Goal: Task Accomplishment & Management: Use online tool/utility

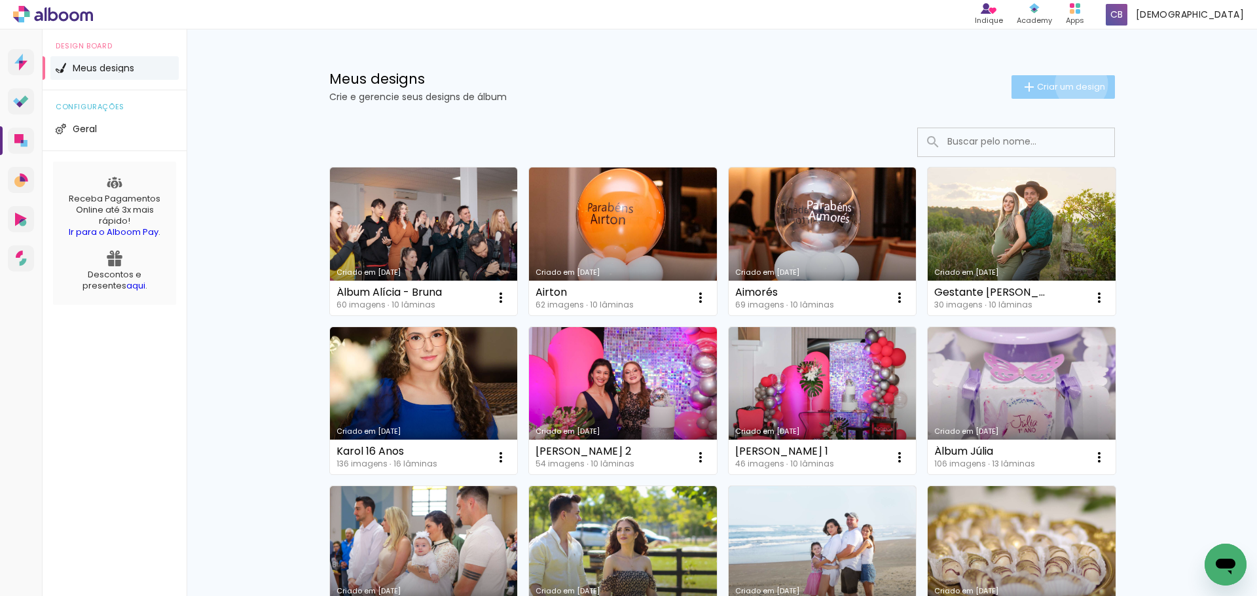
click at [1073, 84] on span "Criar um design" at bounding box center [1071, 86] width 68 height 9
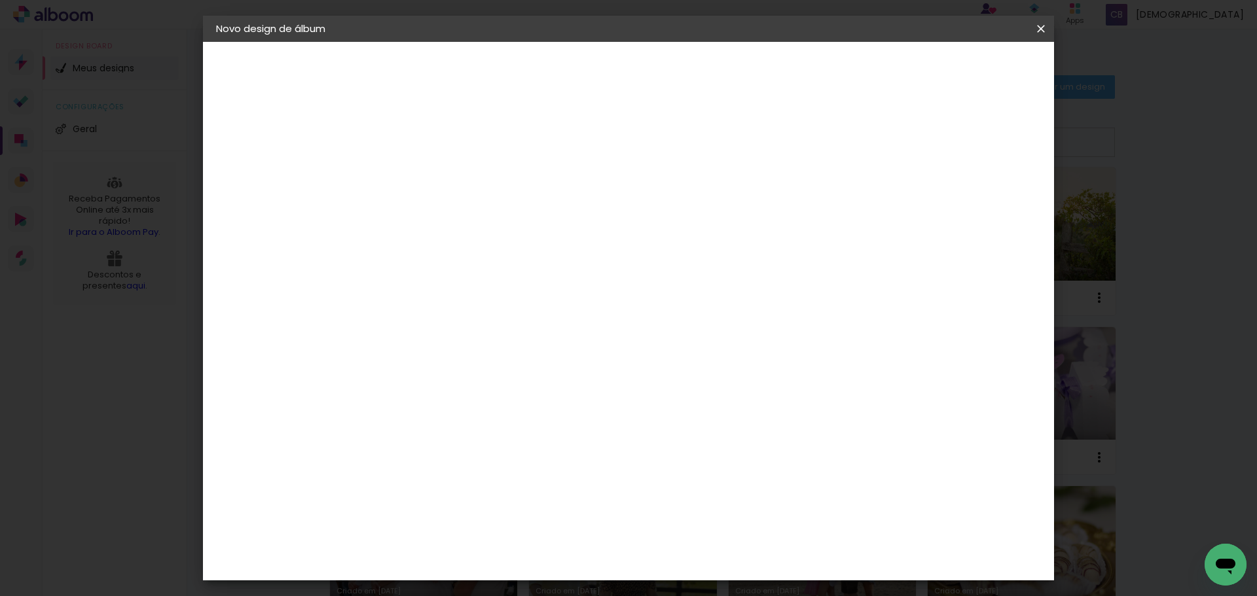
click at [430, 179] on input at bounding box center [430, 176] width 0 height 20
type input "á"
type input "Álbum [PERSON_NAME]"
click at [0, 0] on slot "Avançar" at bounding box center [0, 0] width 0 height 0
click at [675, 199] on paper-item "Tamanho Livre" at bounding box center [613, 199] width 126 height 29
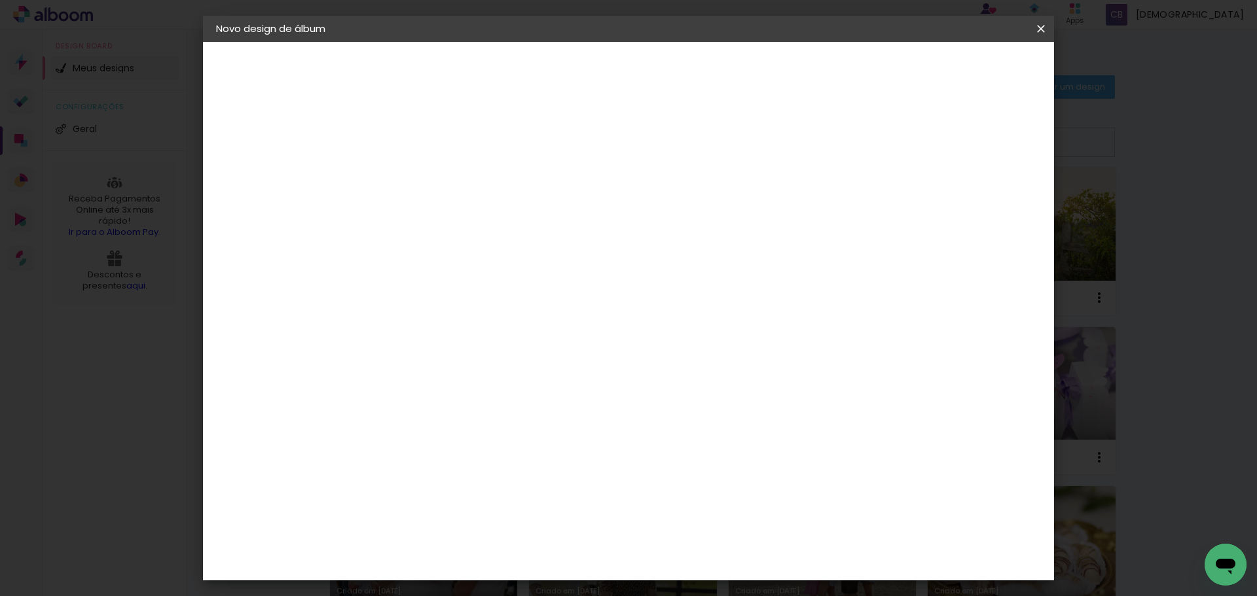
click at [675, 80] on paper-button "Avançar" at bounding box center [643, 69] width 64 height 22
click at [0, 0] on slot "Avançar" at bounding box center [0, 0] width 0 height 0
click at [395, 374] on input "30" at bounding box center [389, 372] width 34 height 20
type input "20"
type paper-input "20"
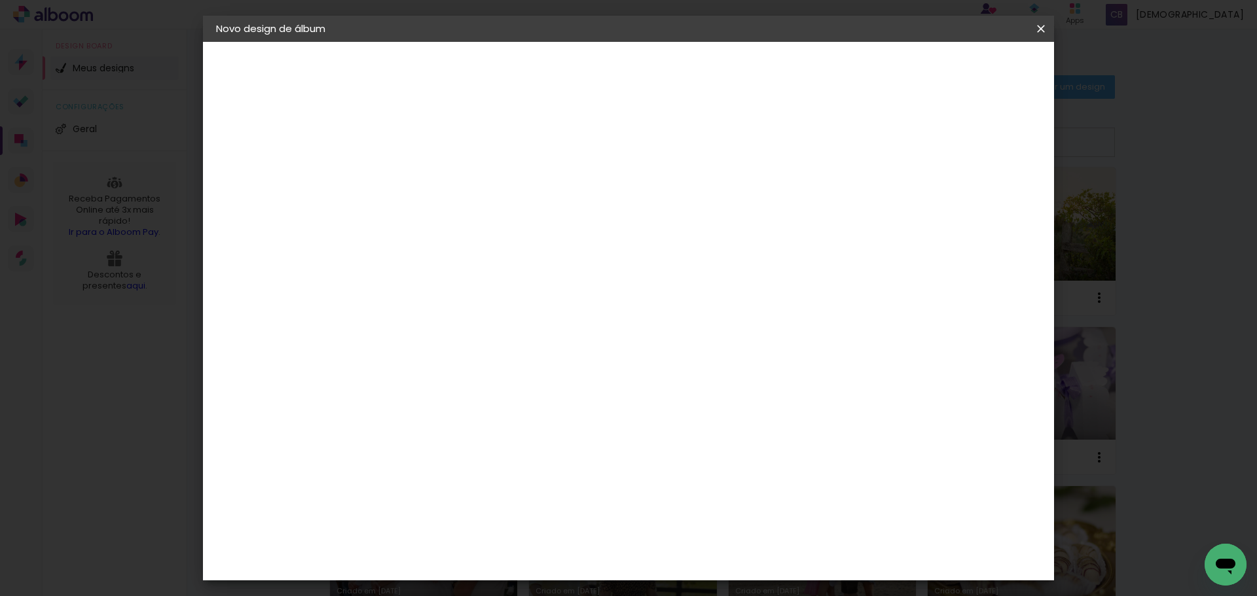
click at [708, 457] on input "60" at bounding box center [701, 460] width 34 height 20
type input "50"
type paper-input "50"
click at [959, 72] on span "Iniciar design" at bounding box center [929, 69] width 60 height 9
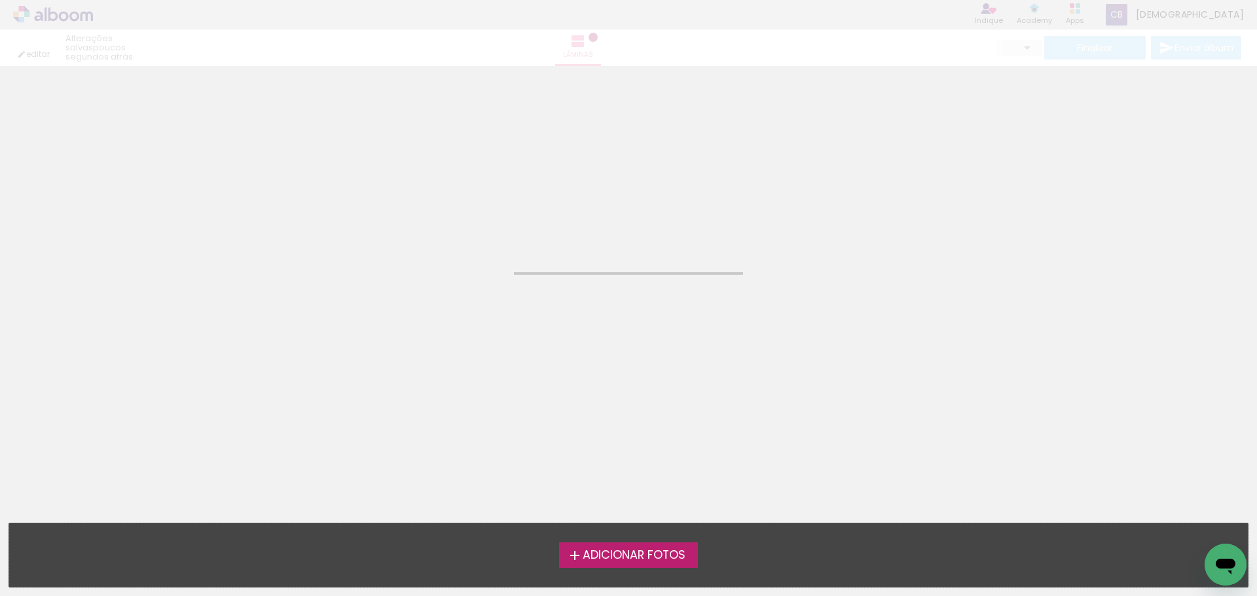
click at [665, 553] on span "Adicionar Fotos" at bounding box center [633, 556] width 103 height 12
click at [0, 0] on input "file" at bounding box center [0, 0] width 0 height 0
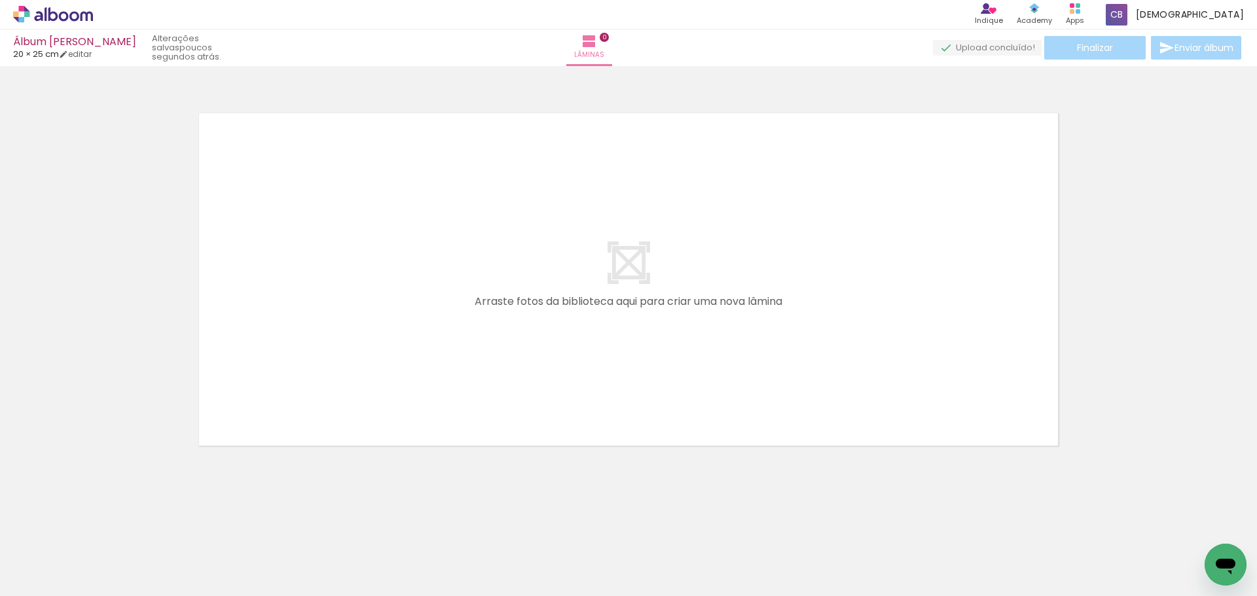
click at [56, 579] on span "Adicionar Fotos" at bounding box center [46, 578] width 39 height 14
click at [0, 0] on input "file" at bounding box center [0, 0] width 0 height 0
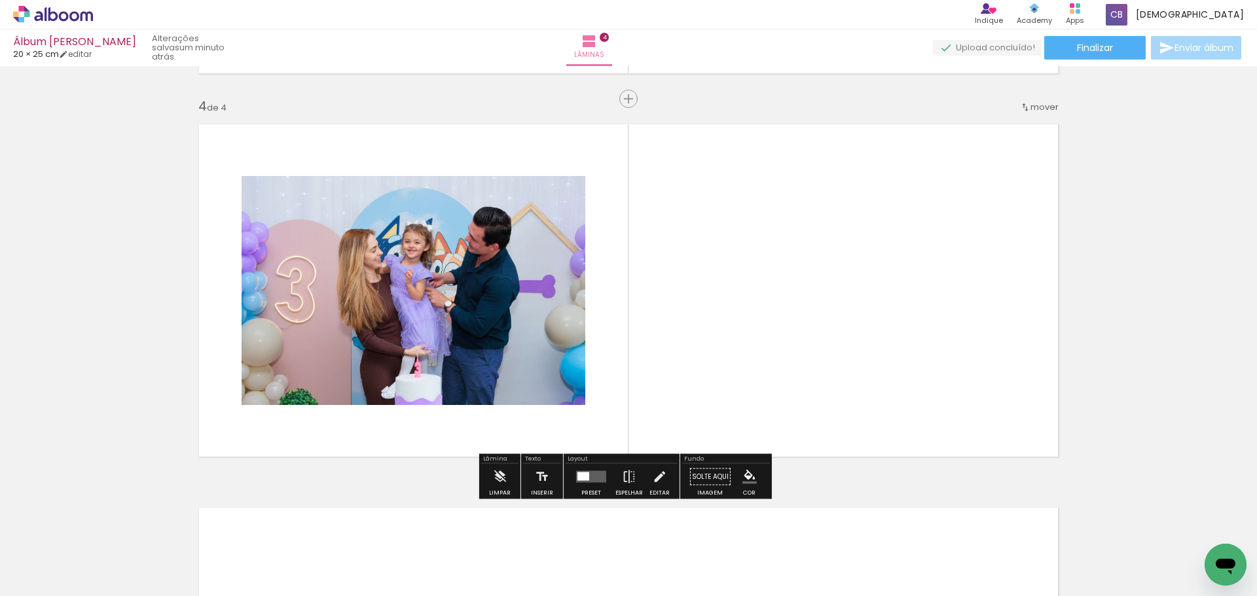
scroll to position [1140, 0]
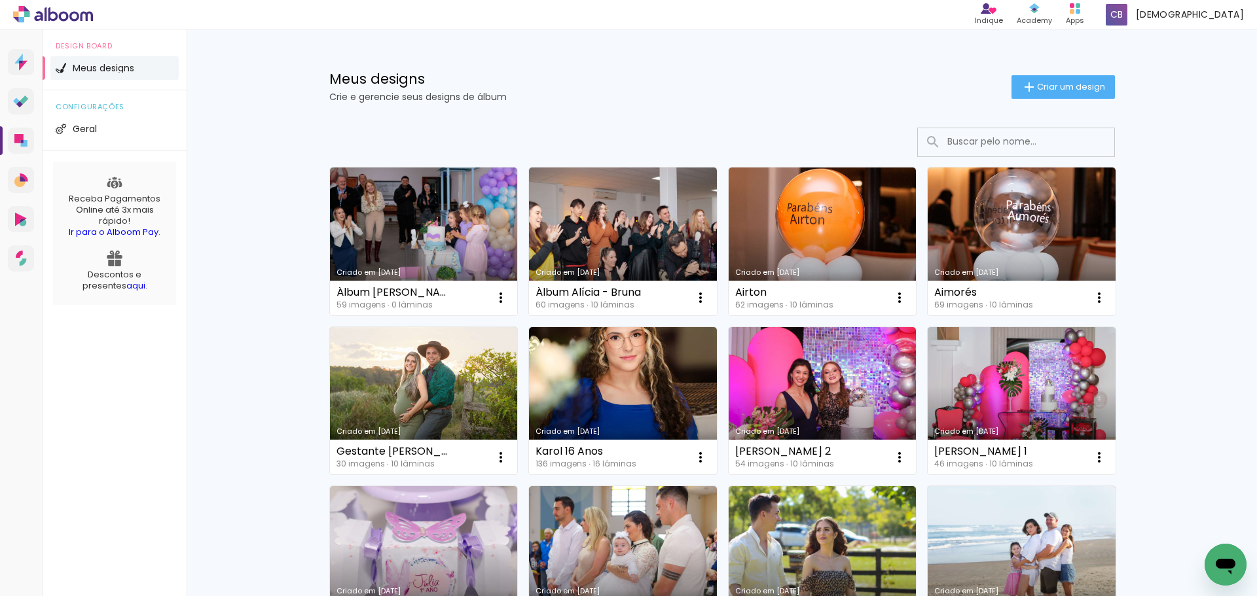
click at [625, 205] on link "Criado em [DATE]" at bounding box center [623, 242] width 188 height 148
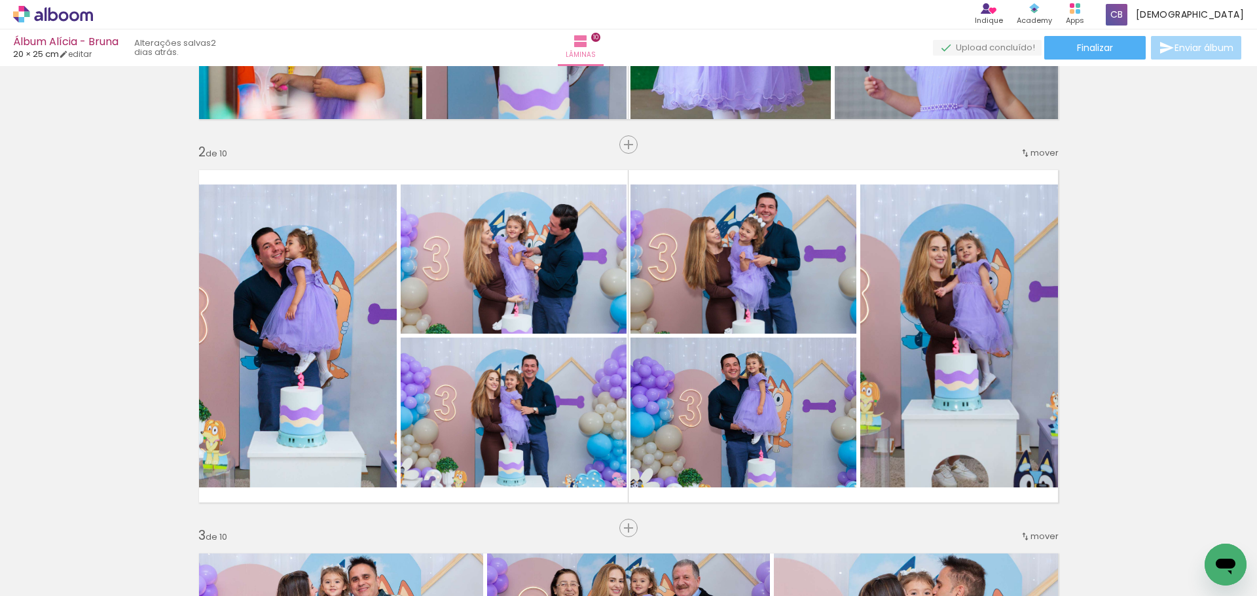
scroll to position [324, 0]
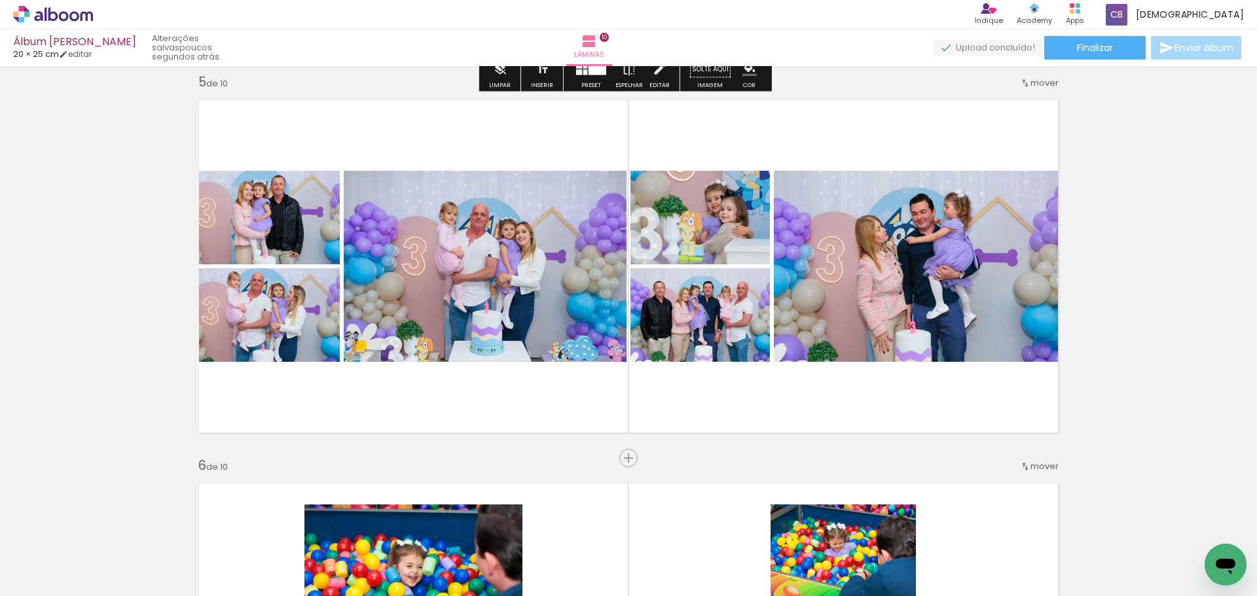
scroll to position [1544, 0]
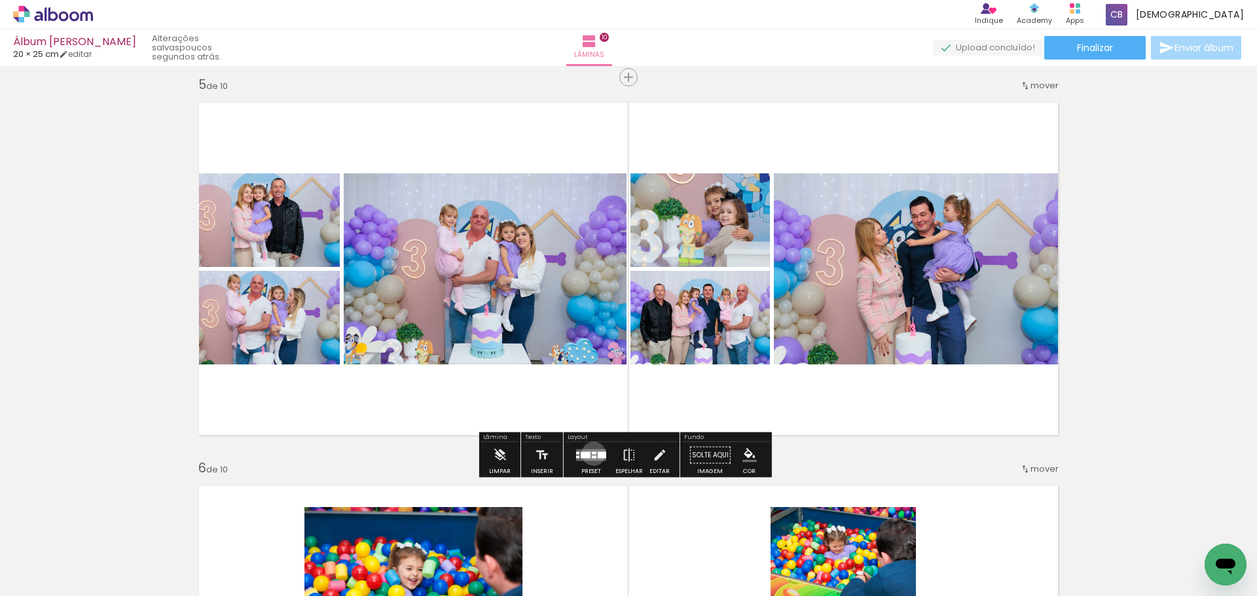
click at [0, 0] on div "Confirmar Cancelar" at bounding box center [0, 0] width 0 height 0
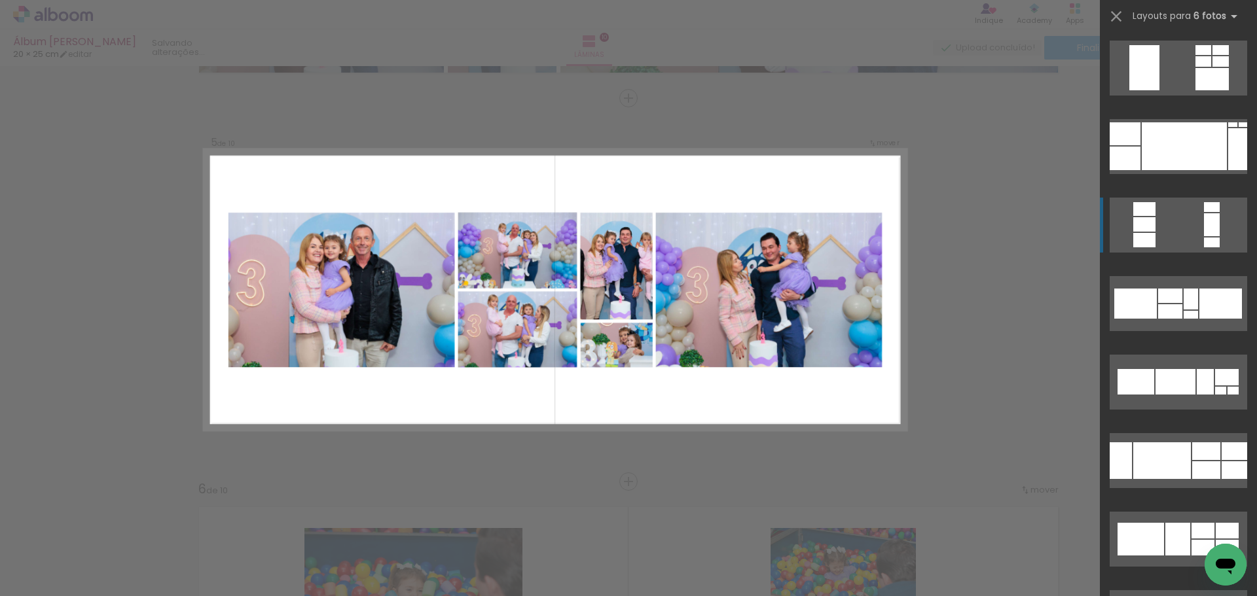
scroll to position [11315, 0]
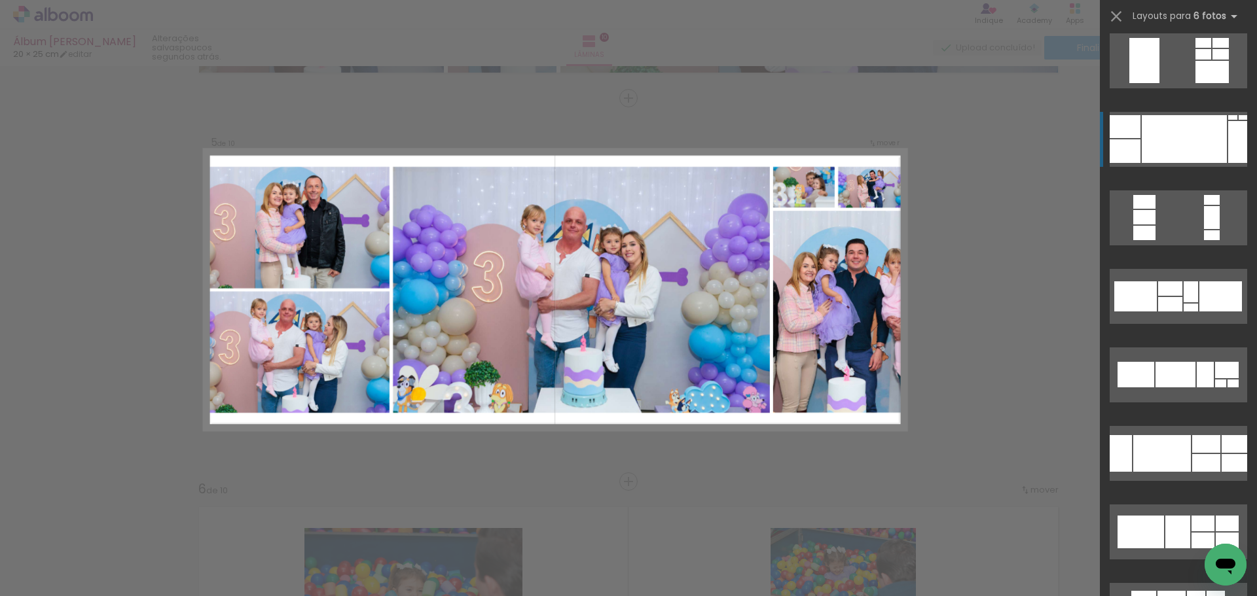
click at [1183, 141] on div at bounding box center [1183, 139] width 85 height 48
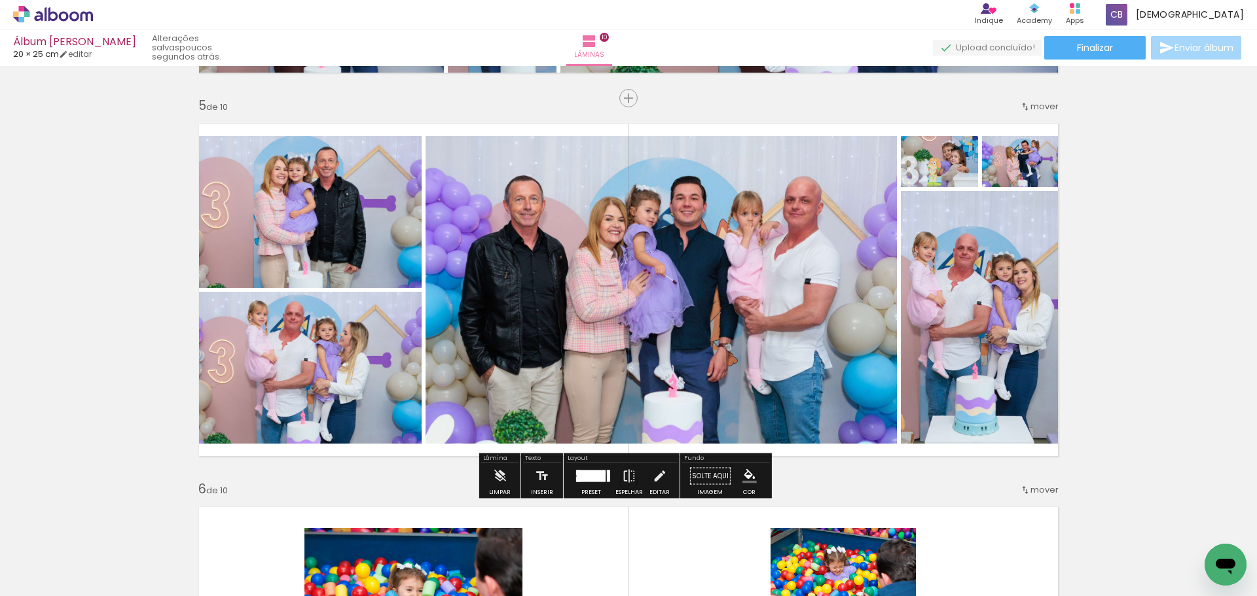
click at [0, 0] on div "Confirmar Cancelar" at bounding box center [0, 0] width 0 height 0
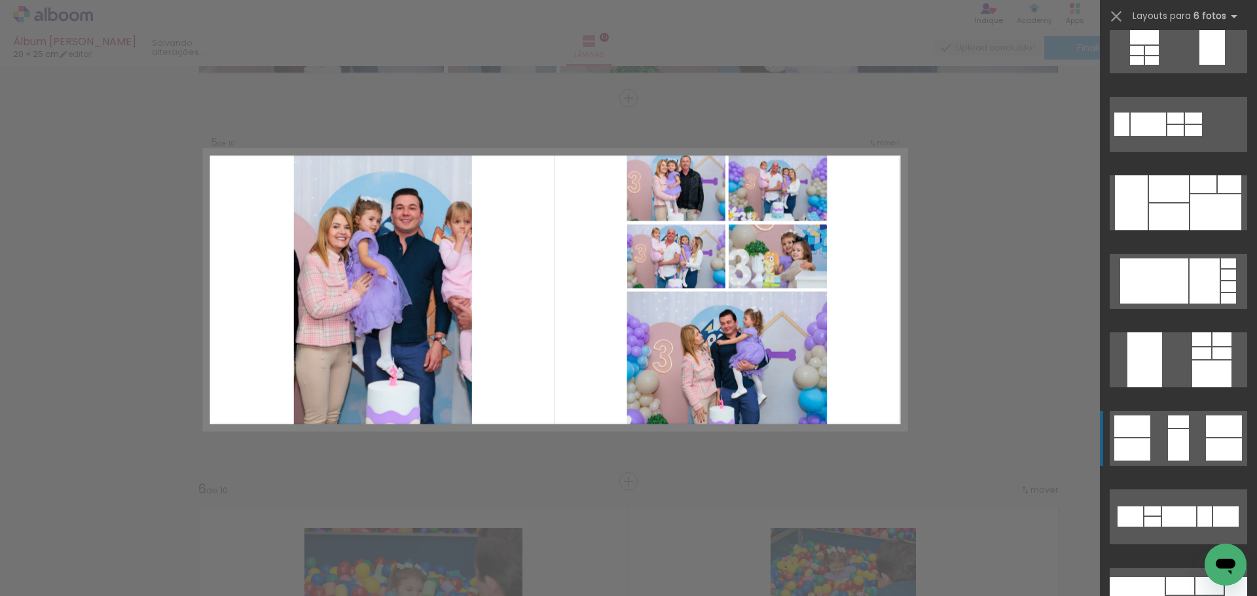
scroll to position [12036, 0]
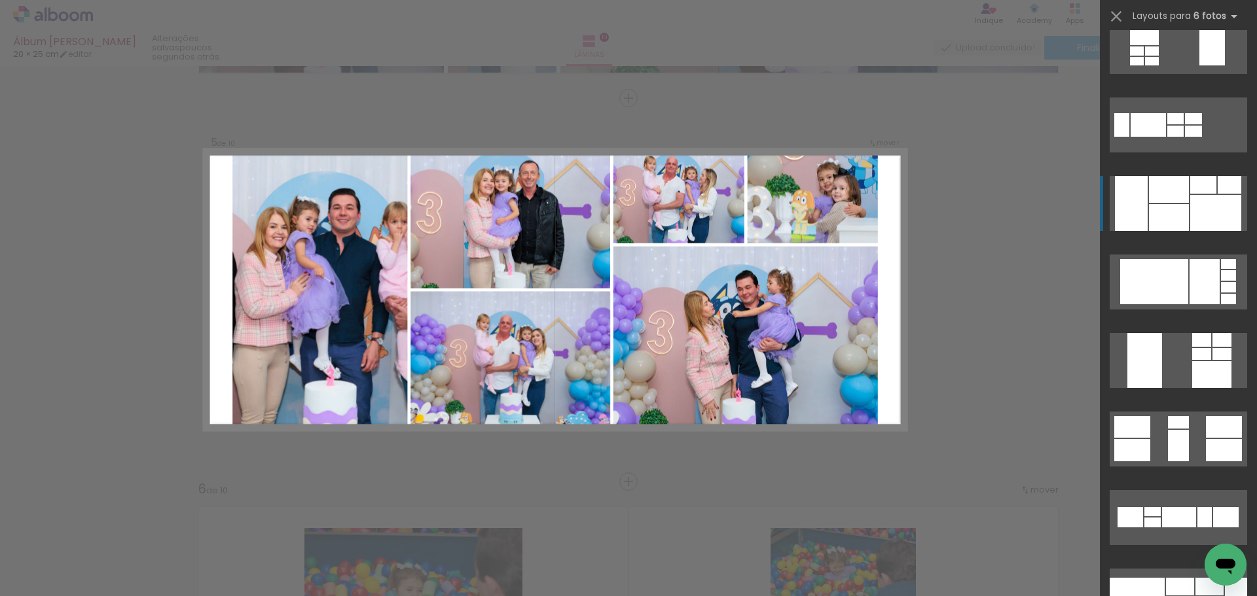
click at [1198, 202] on div at bounding box center [1215, 213] width 51 height 36
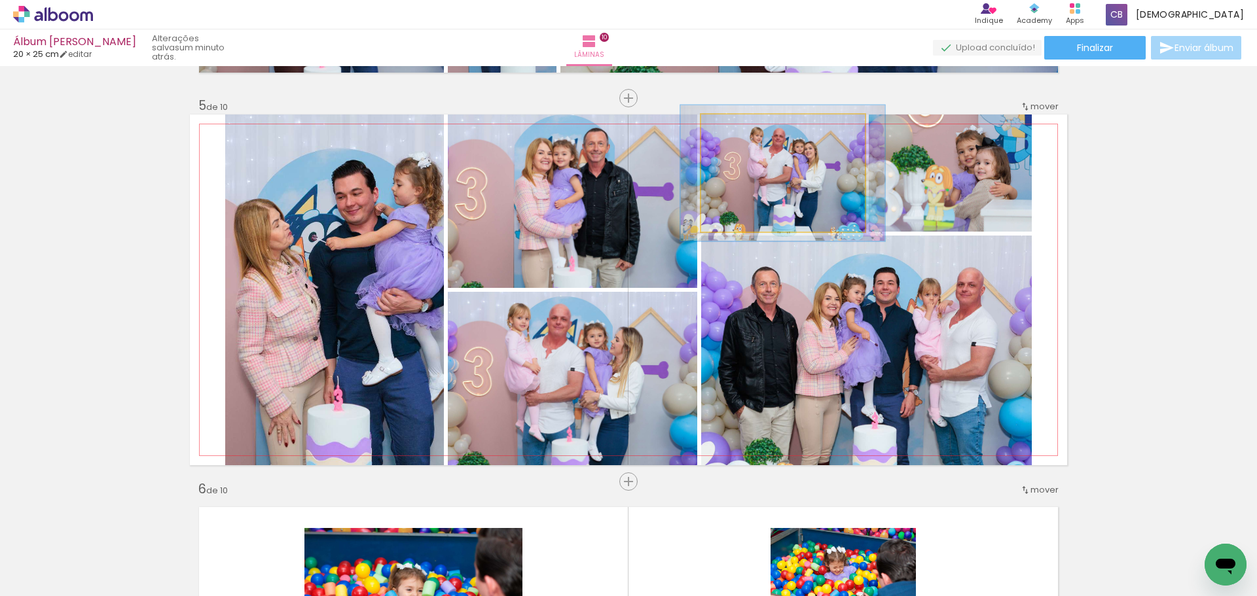
type paper-slider "117"
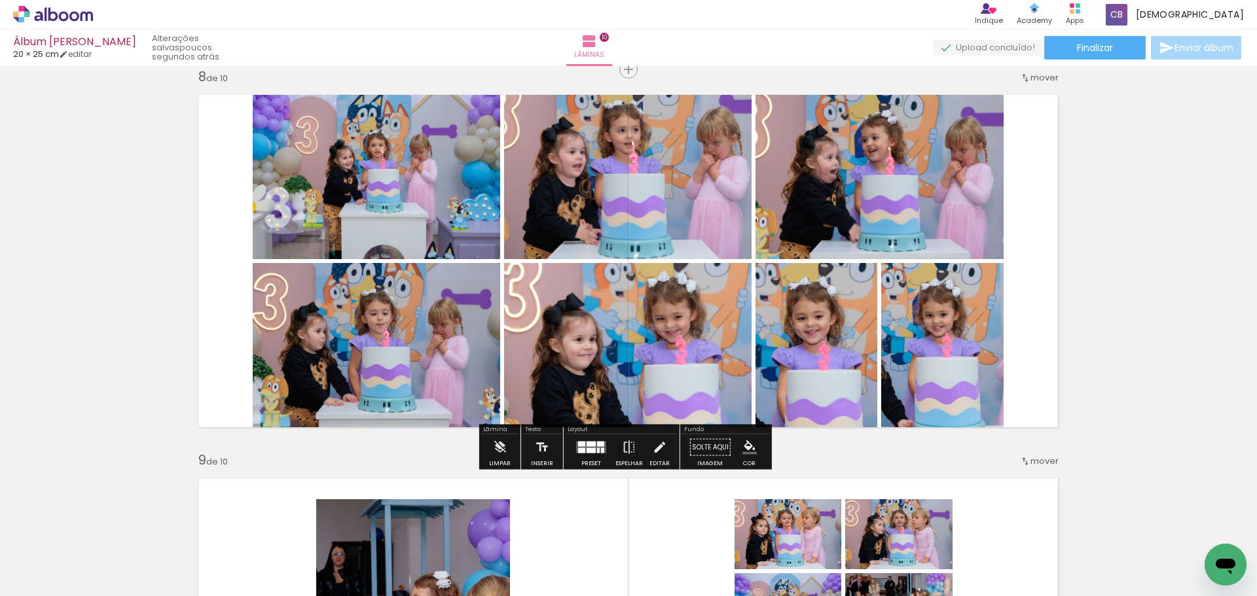
scroll to position [2701, 0]
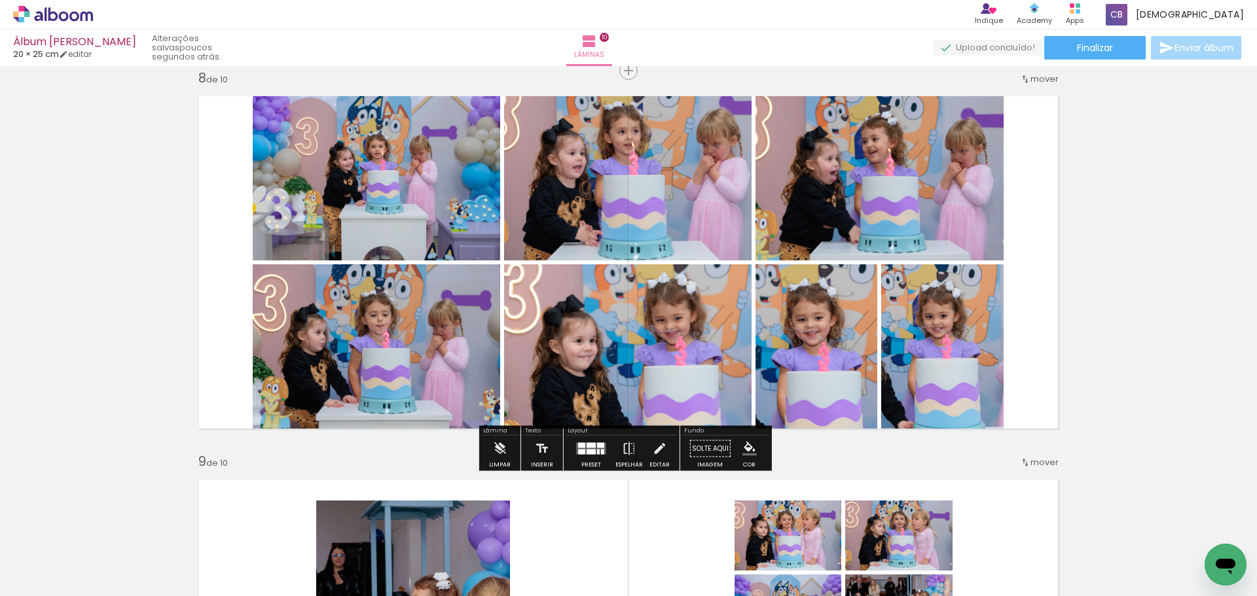
click at [0, 0] on div "Confirmar Cancelar" at bounding box center [0, 0] width 0 height 0
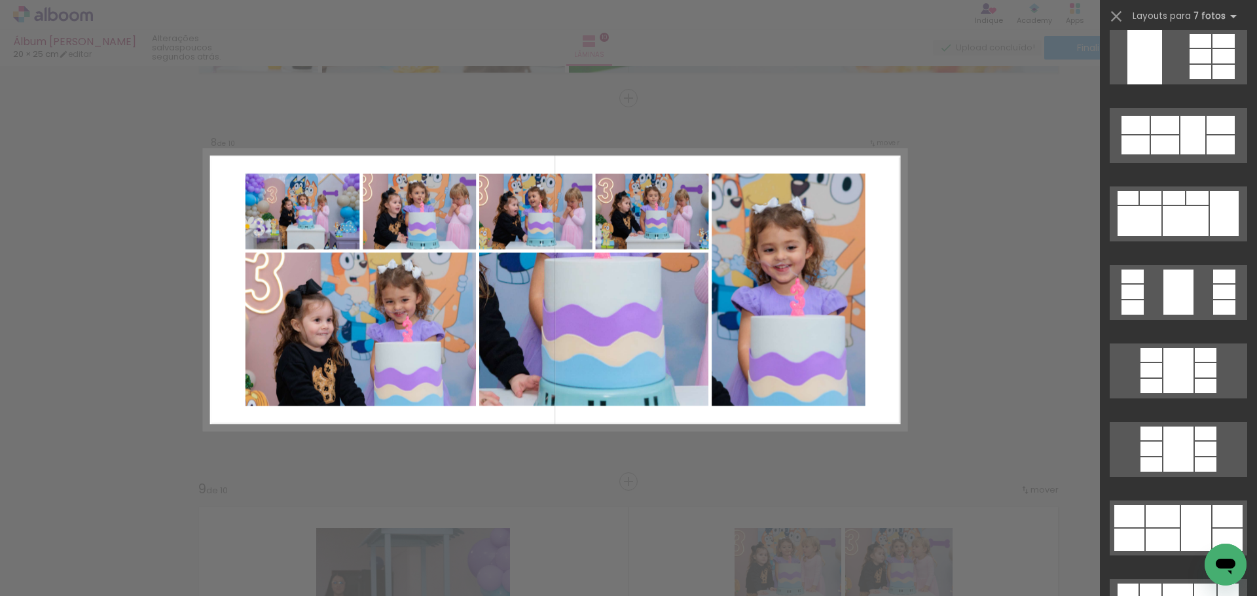
scroll to position [3238, 0]
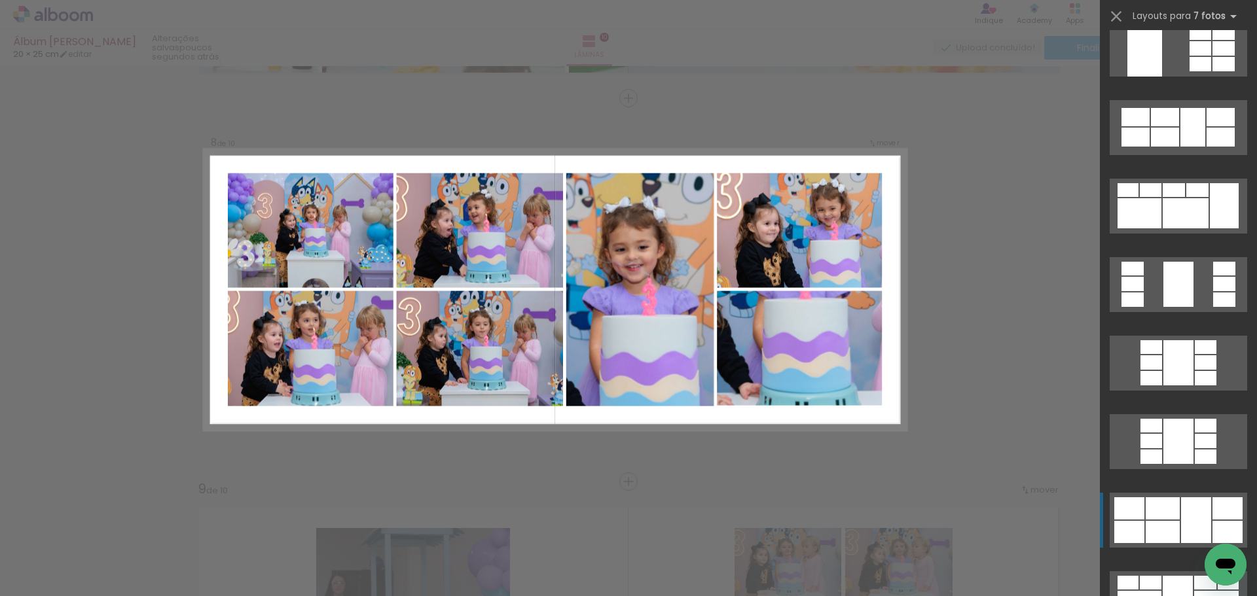
click at [1172, 523] on div at bounding box center [1162, 532] width 34 height 22
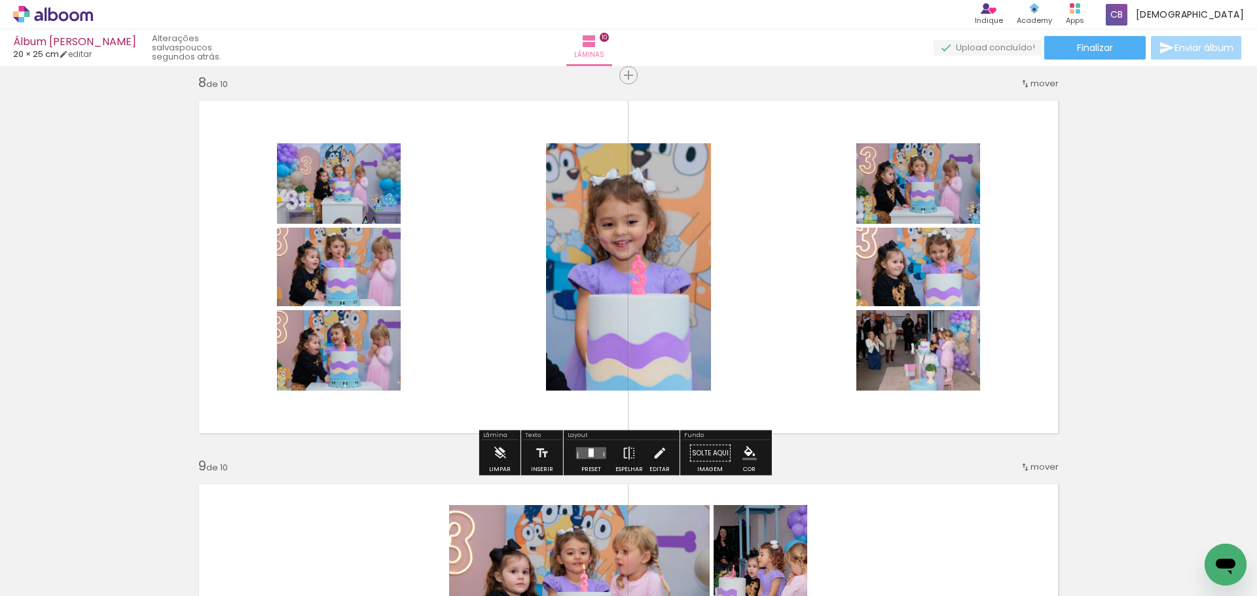
scroll to position [2690, 0]
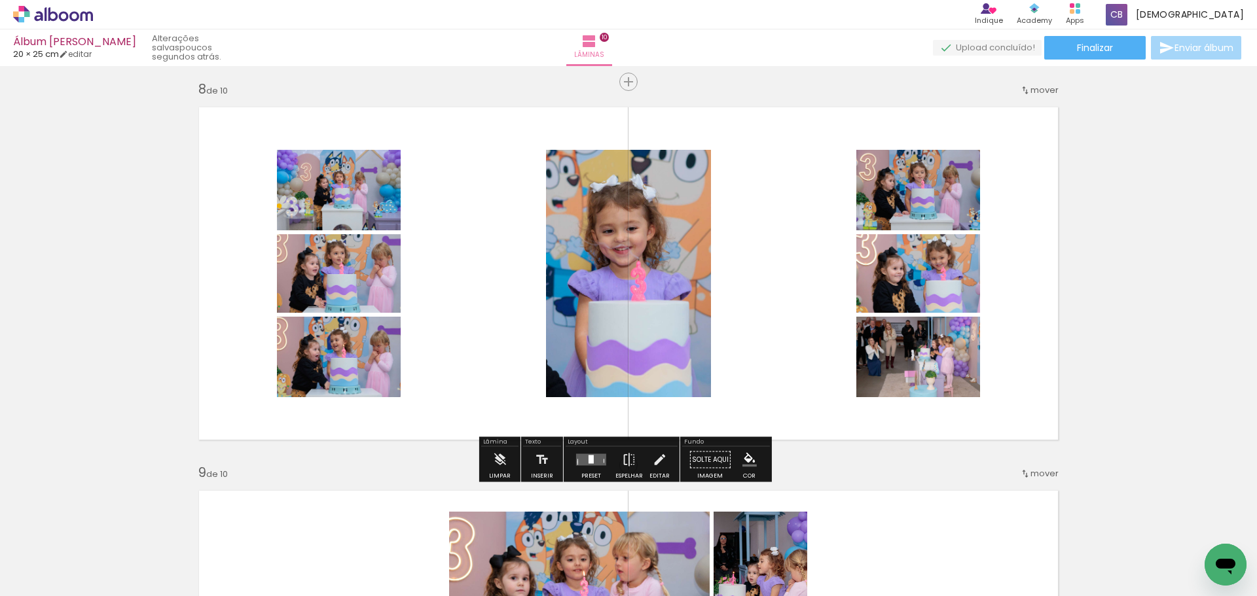
click at [0, 0] on div "Confirmar Cancelar" at bounding box center [0, 0] width 0 height 0
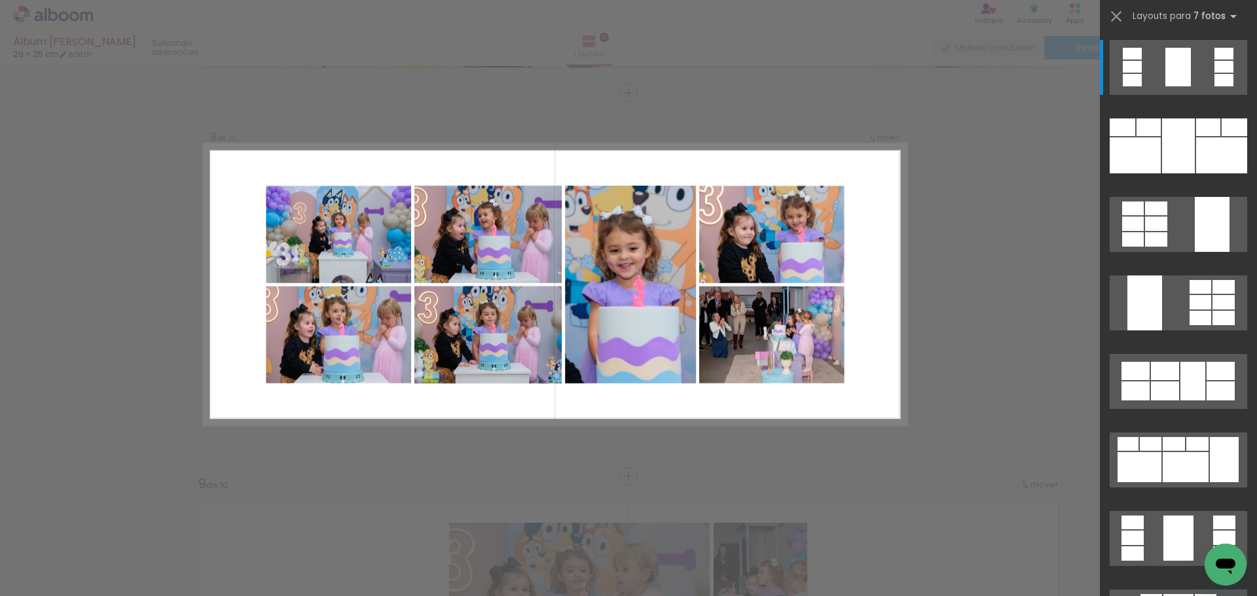
scroll to position [2674, 0]
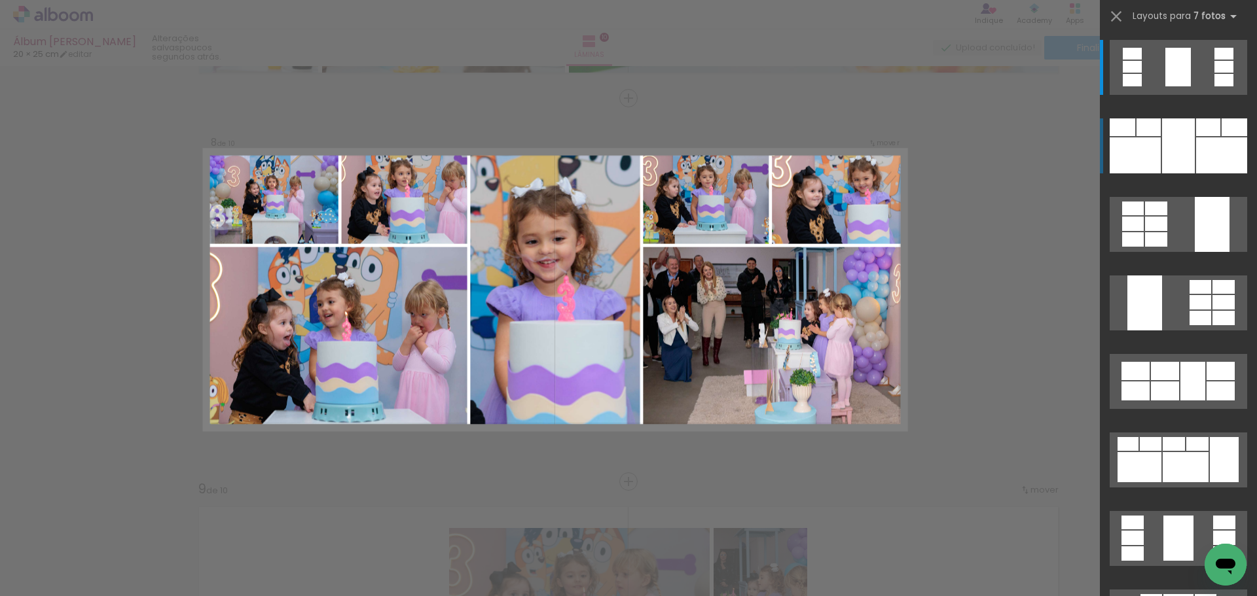
click at [1175, 149] on div at bounding box center [1178, 145] width 33 height 55
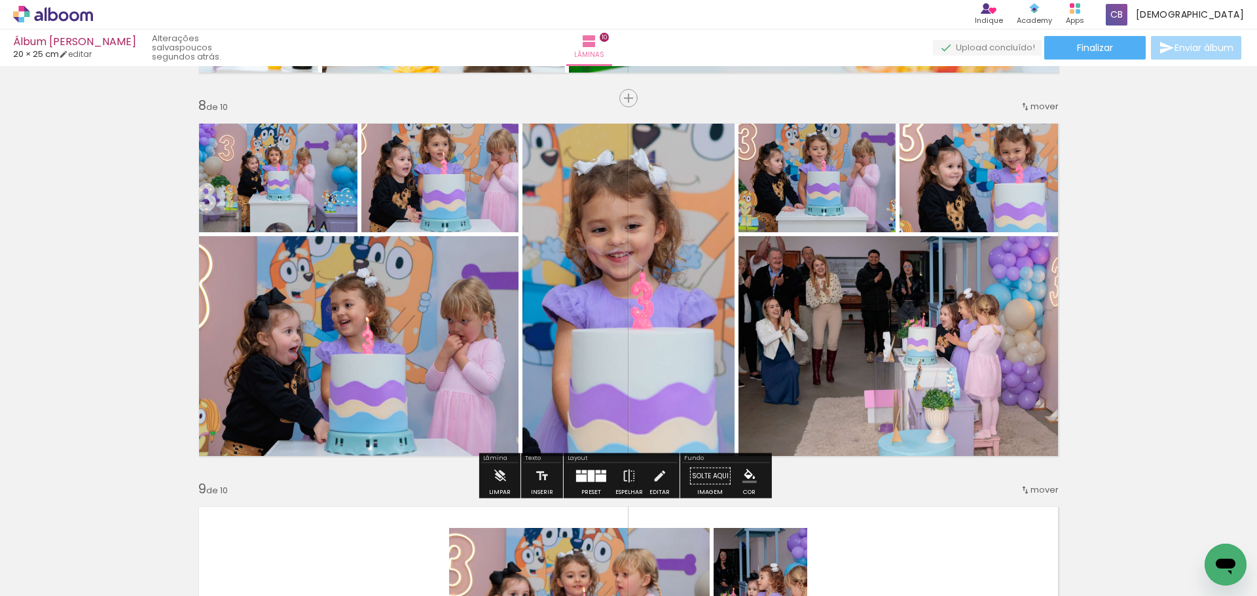
click at [0, 0] on div "Confirmar Cancelar" at bounding box center [0, 0] width 0 height 0
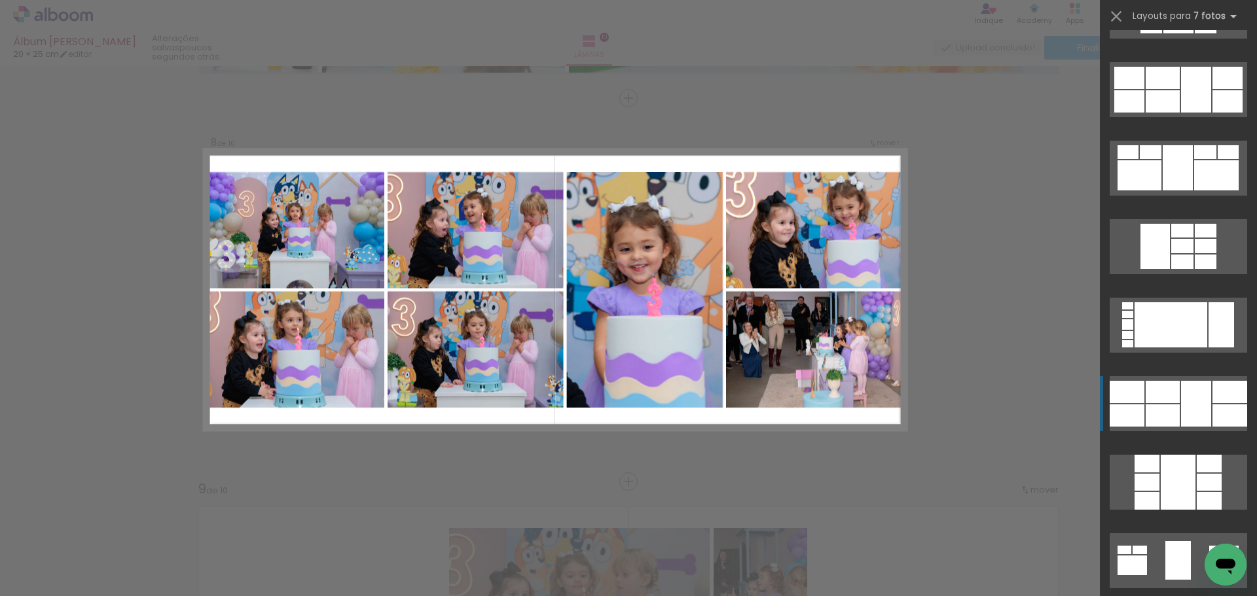
scroll to position [686, 0]
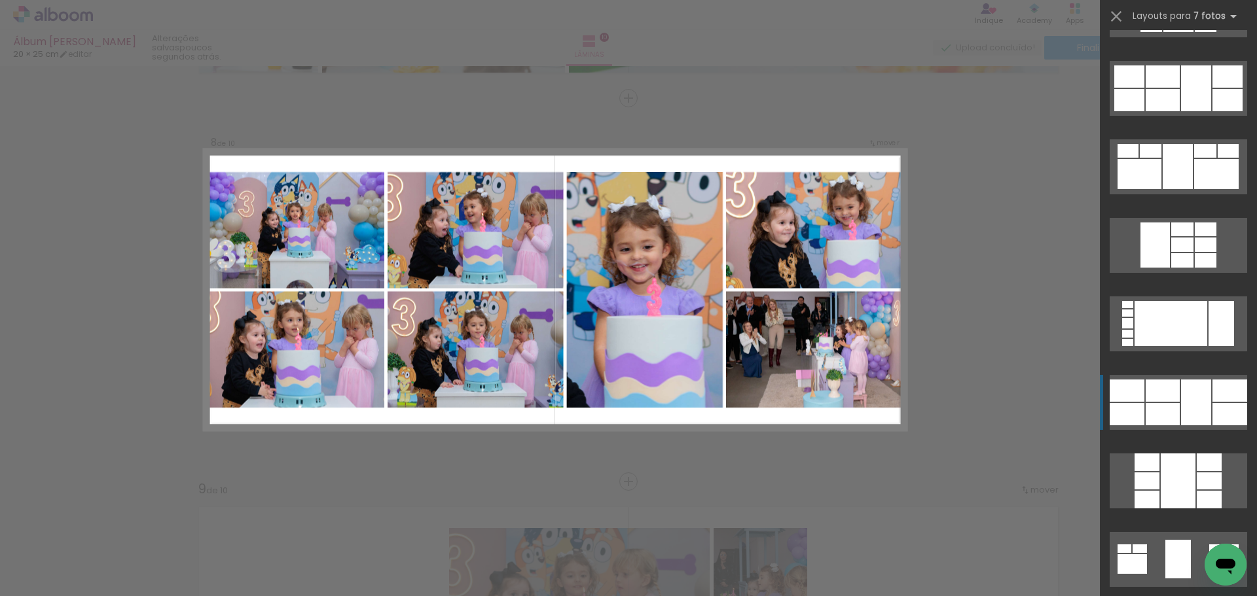
click at [1161, 404] on div at bounding box center [1162, 414] width 34 height 22
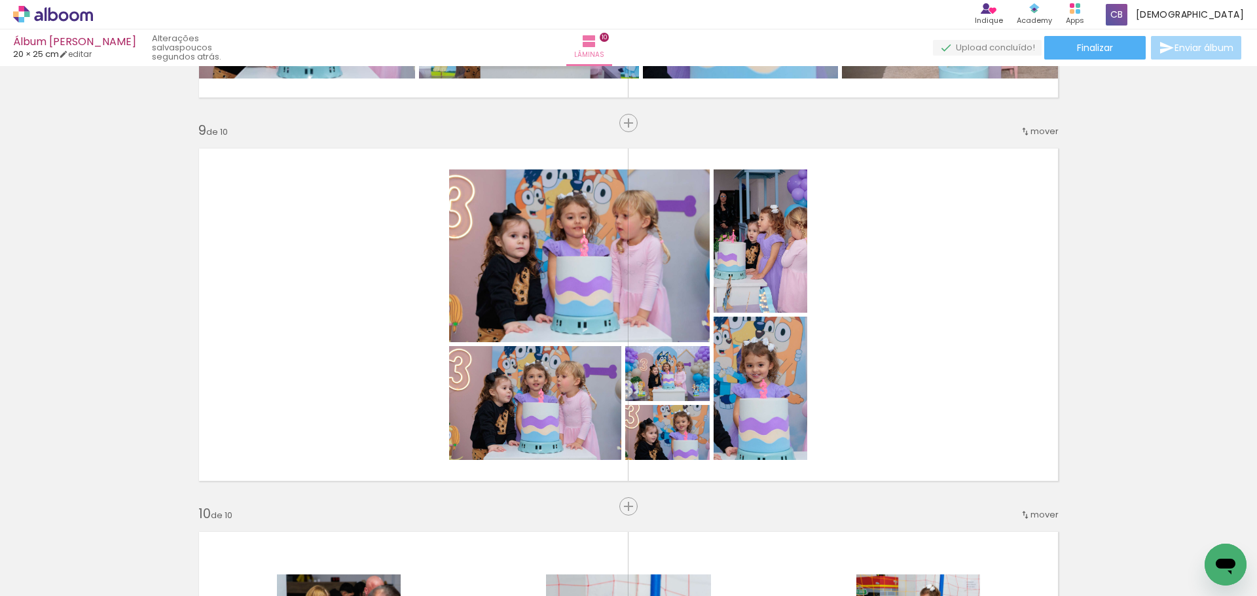
scroll to position [3083, 0]
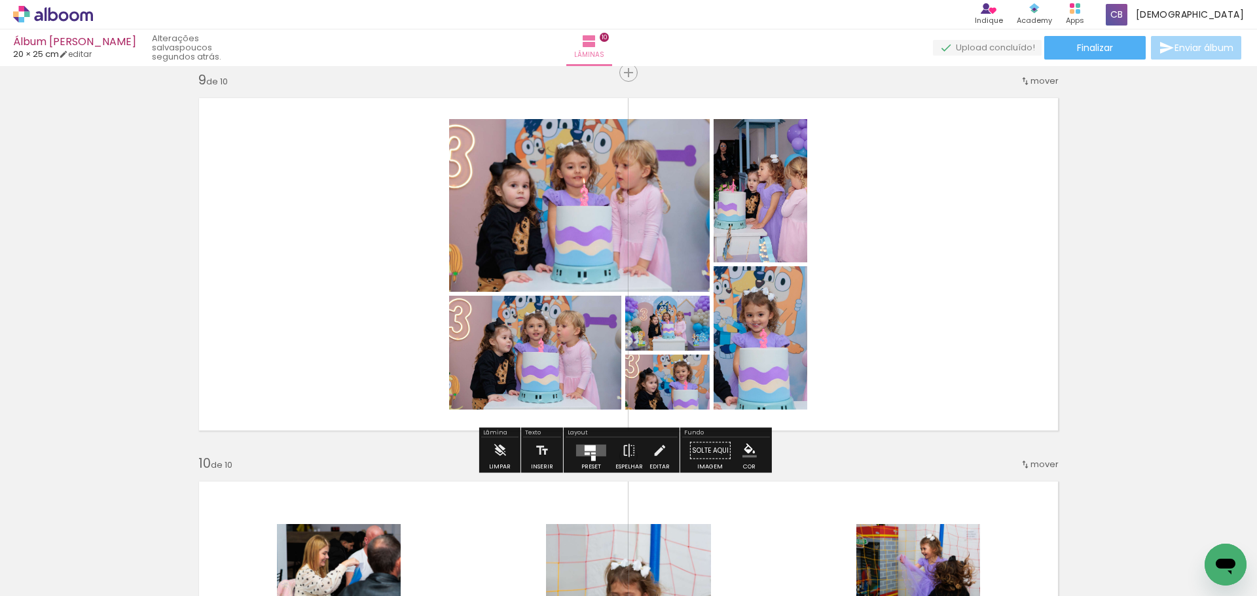
click at [0, 0] on div "Confirmar Cancelar" at bounding box center [0, 0] width 0 height 0
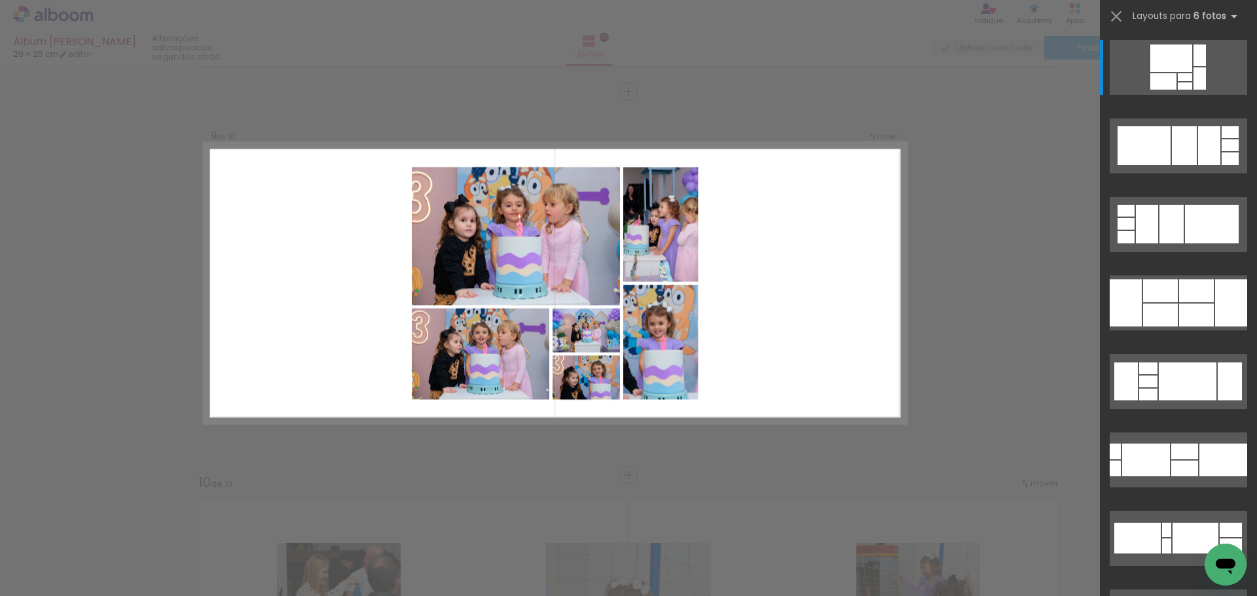
scroll to position [3058, 0]
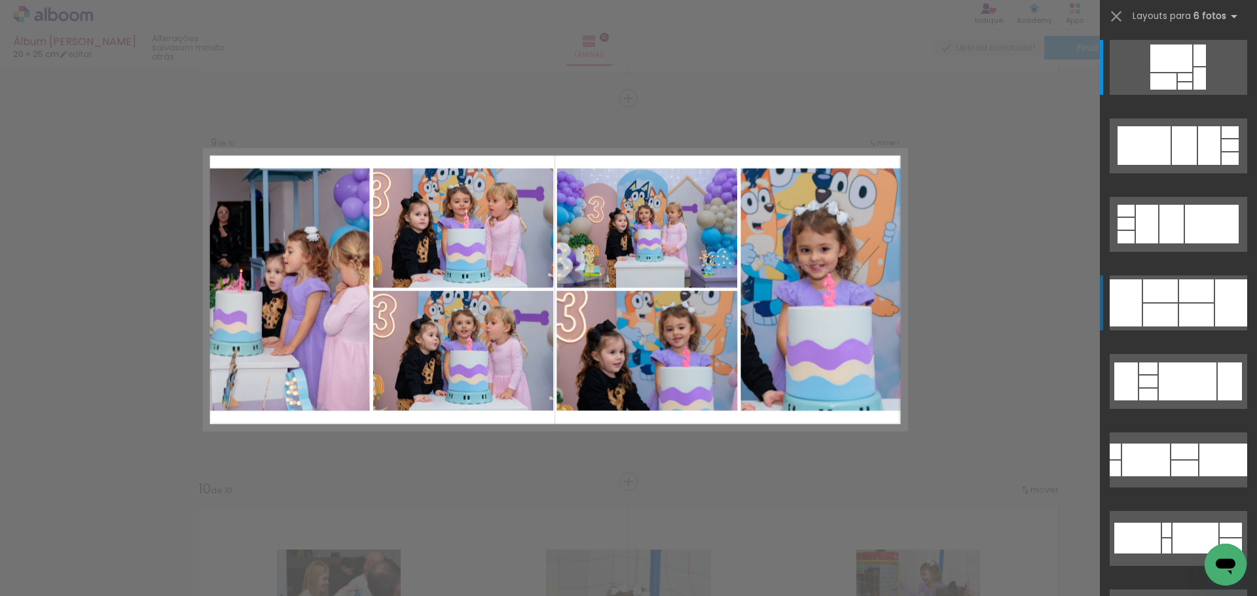
click at [1194, 305] on div at bounding box center [1196, 315] width 35 height 23
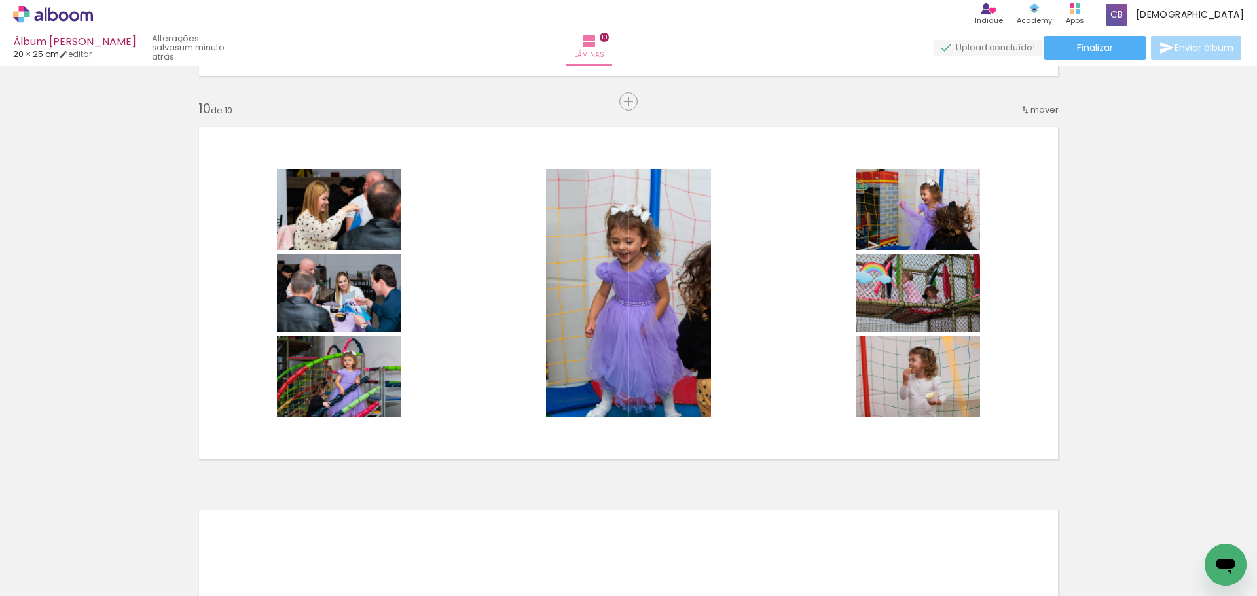
scroll to position [3439, 0]
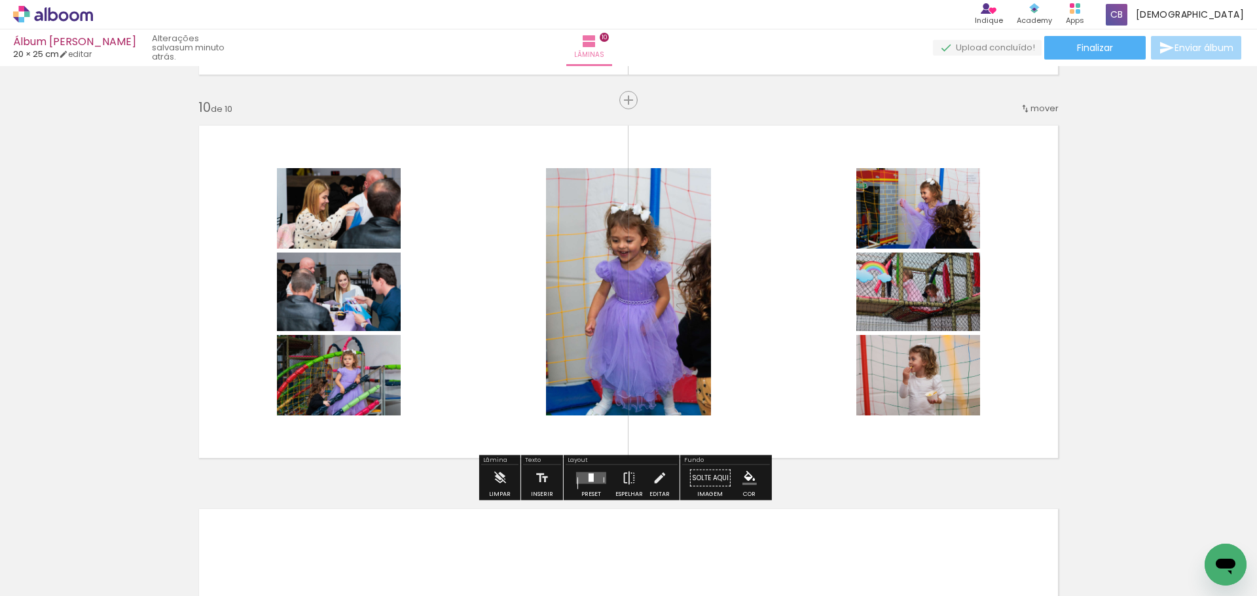
click at [0, 0] on div "Confirmar Cancelar" at bounding box center [0, 0] width 0 height 0
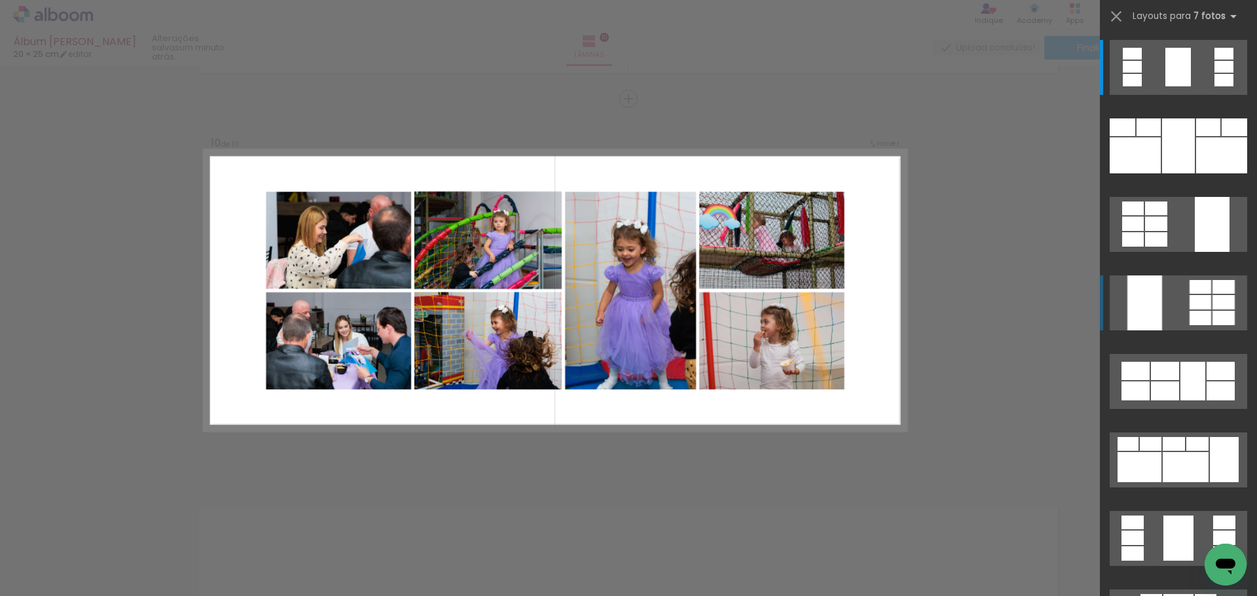
scroll to position [3441, 0]
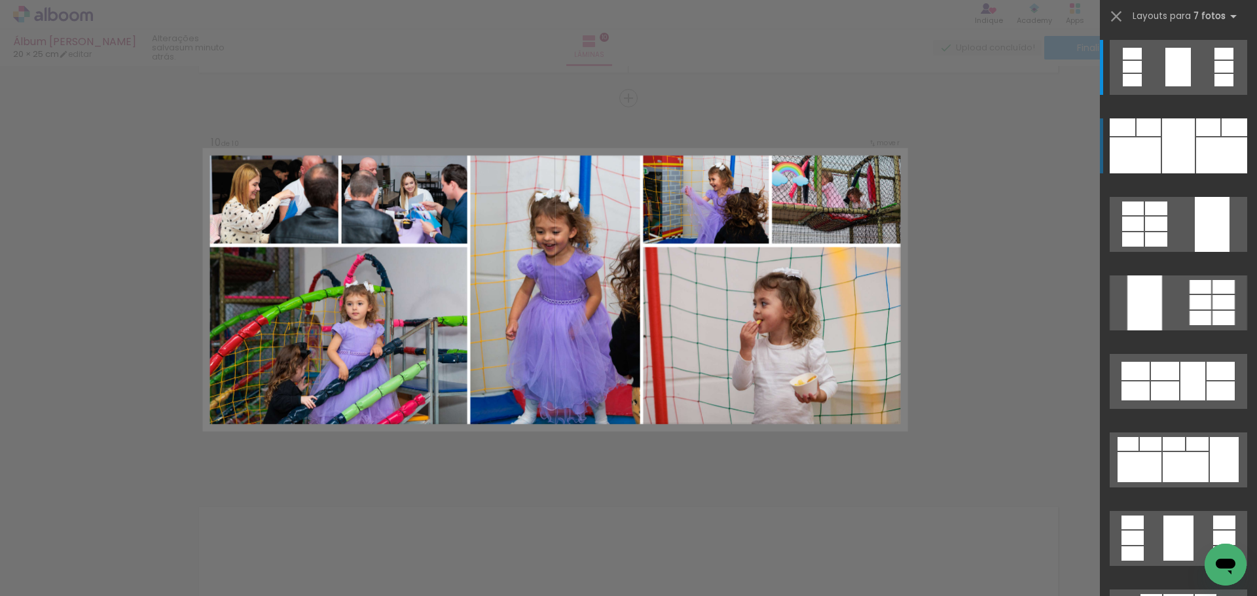
click at [1186, 152] on div at bounding box center [1178, 145] width 33 height 55
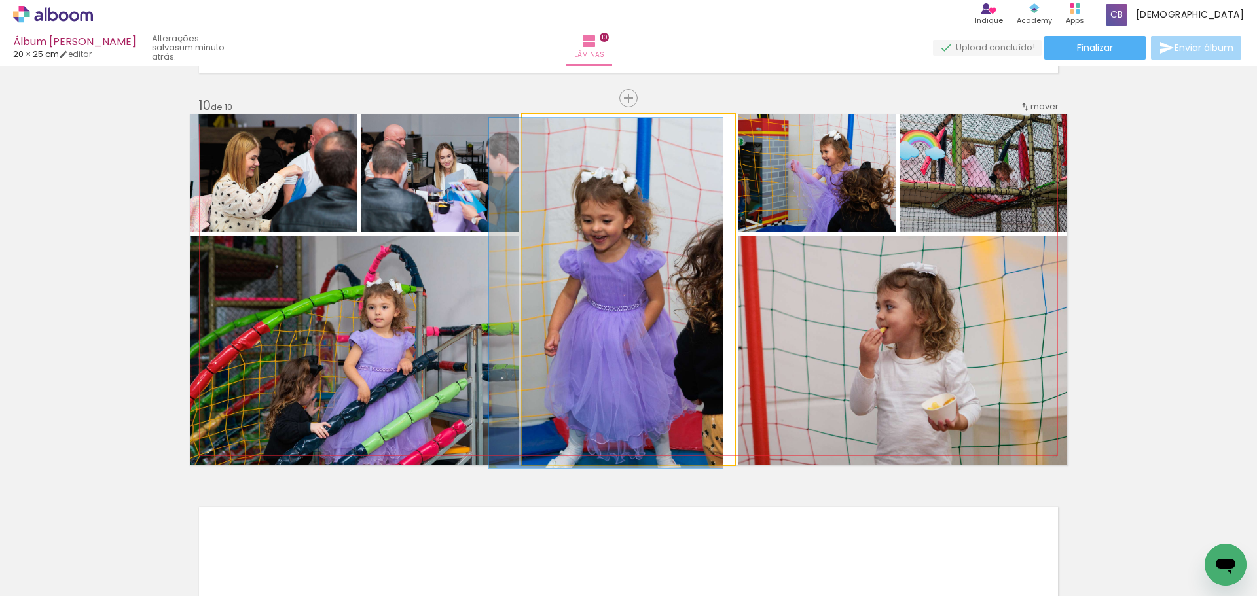
type paper-slider "100"
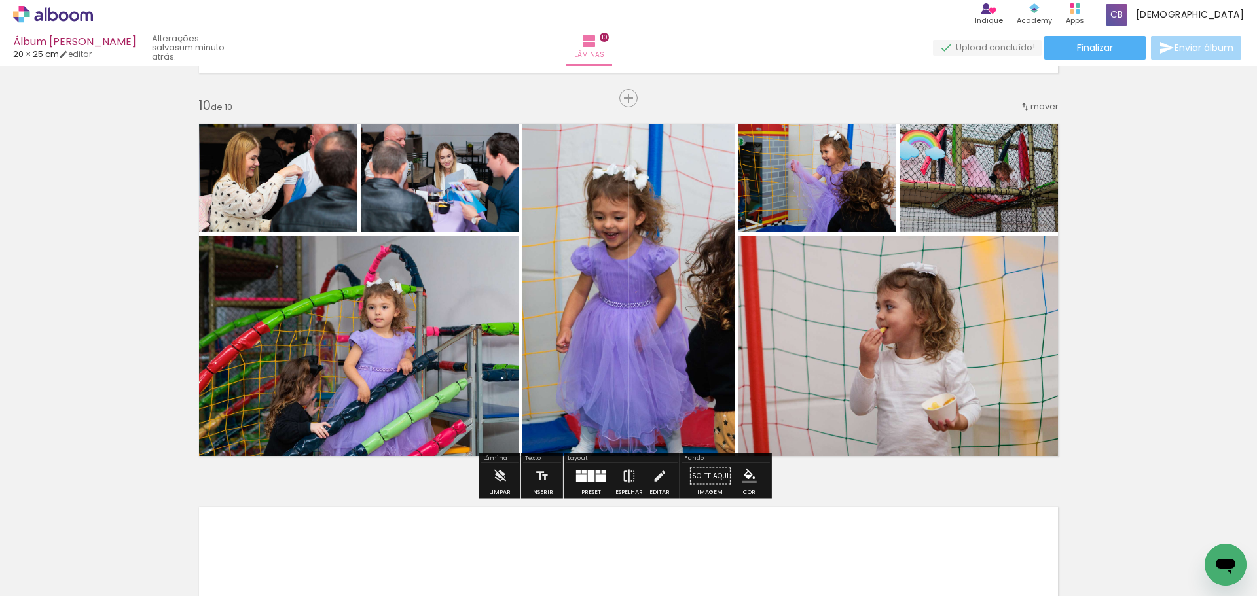
click at [664, 304] on div at bounding box center [618, 290] width 234 height 351
click at [0, 0] on div "Confirmar Cancelar" at bounding box center [0, 0] width 0 height 0
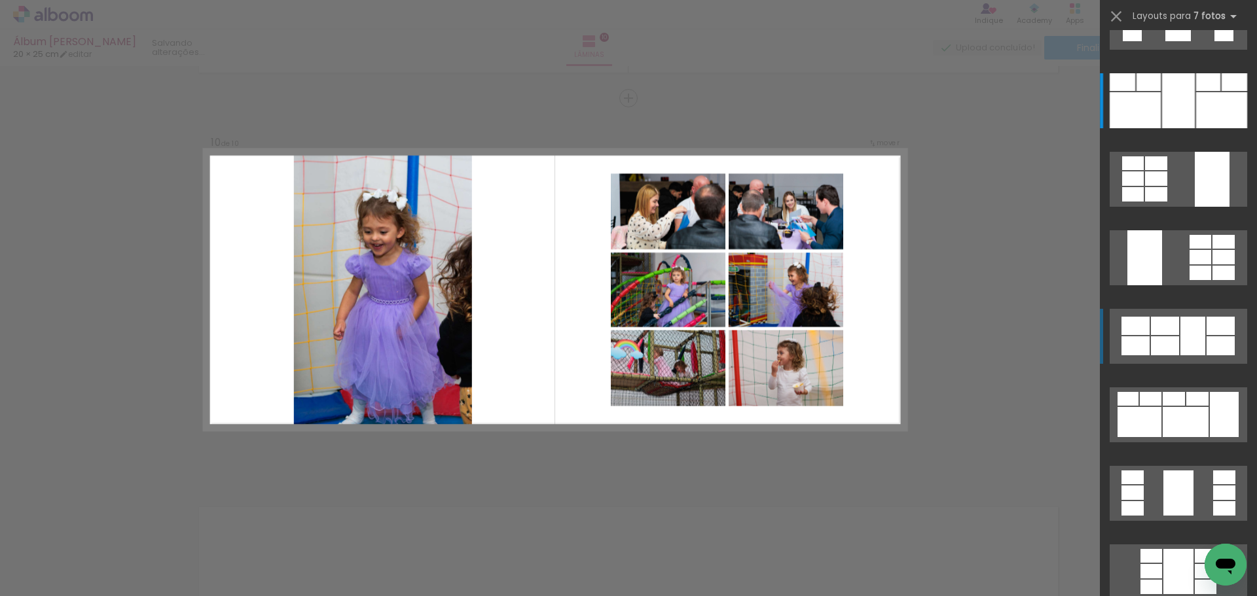
scroll to position [0, 0]
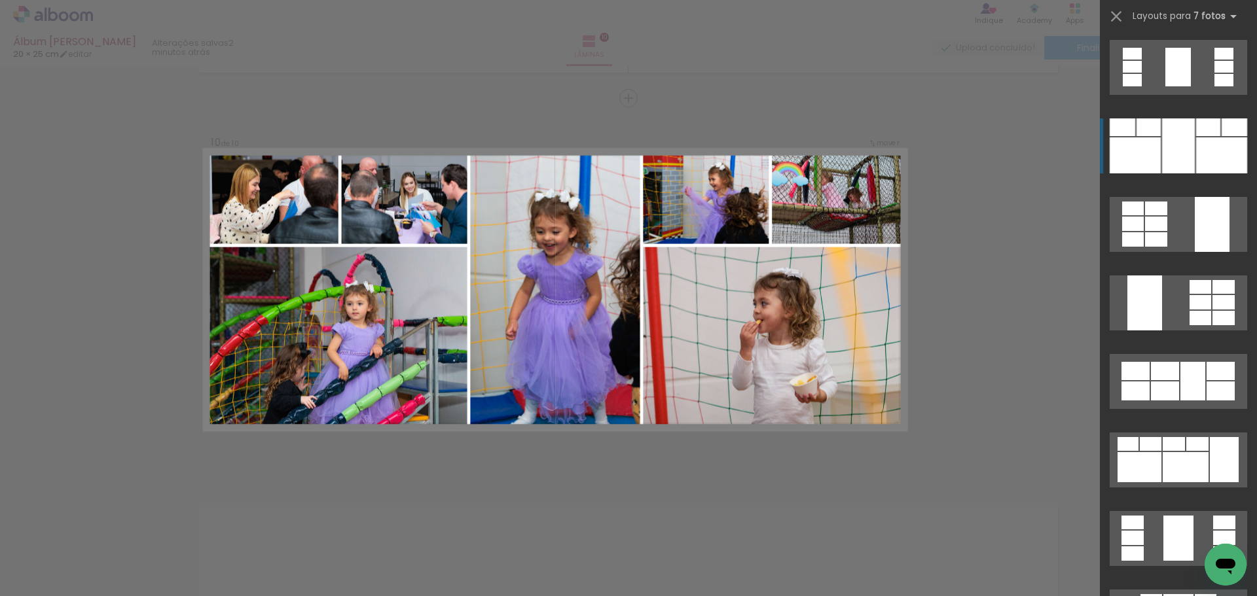
click at [1185, 158] on div at bounding box center [1178, 145] width 33 height 55
click at [1179, 158] on div at bounding box center [1178, 145] width 33 height 55
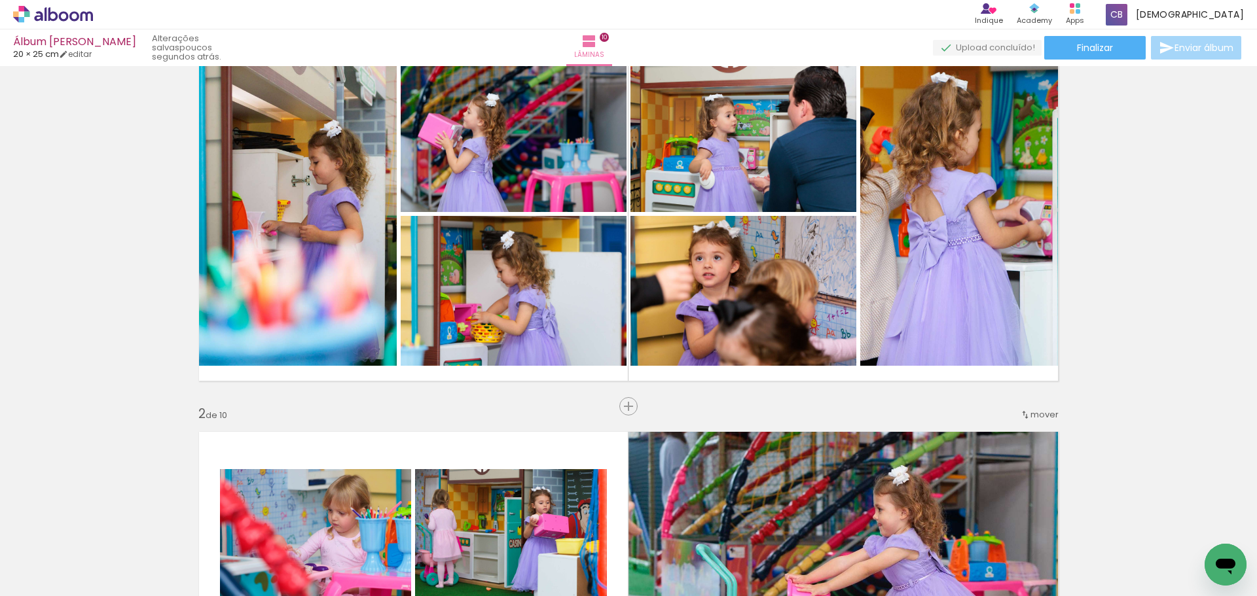
scroll to position [49, 0]
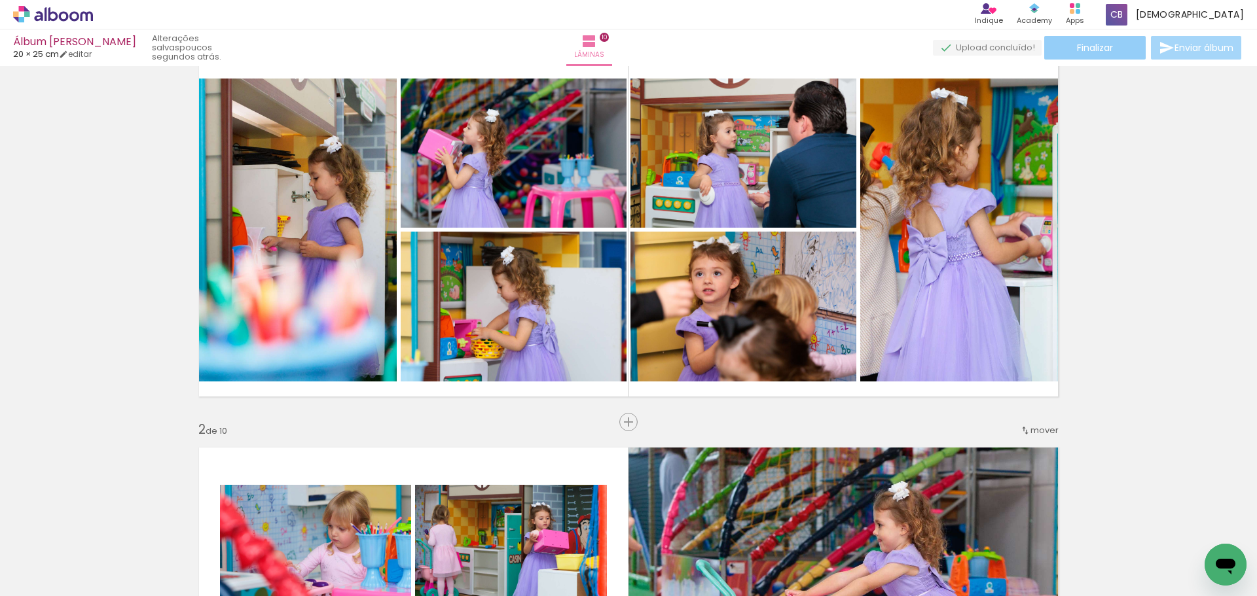
click at [1100, 52] on span "Finalizar" at bounding box center [1095, 47] width 36 height 9
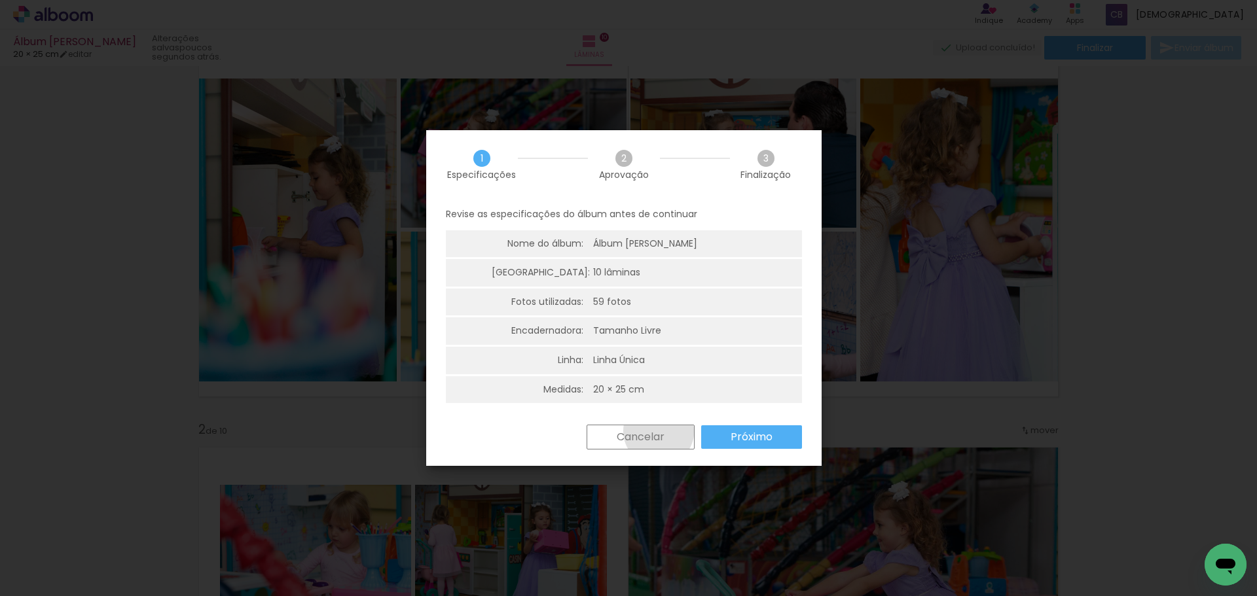
click at [660, 433] on iron-overlay-backdrop at bounding box center [628, 298] width 1257 height 596
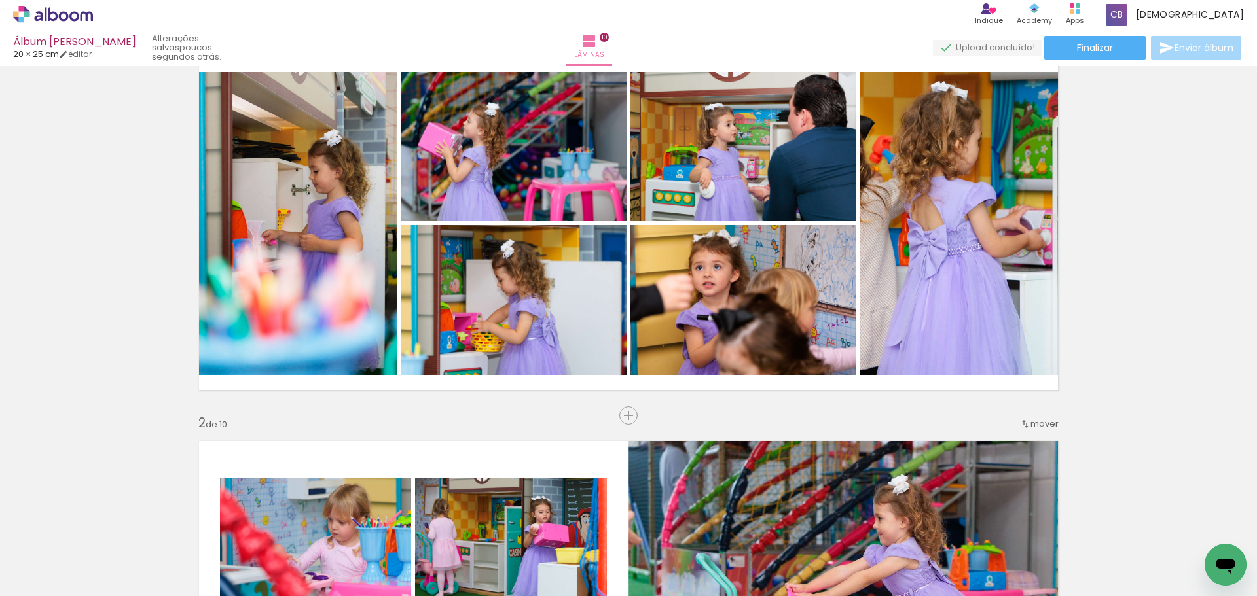
scroll to position [0, 0]
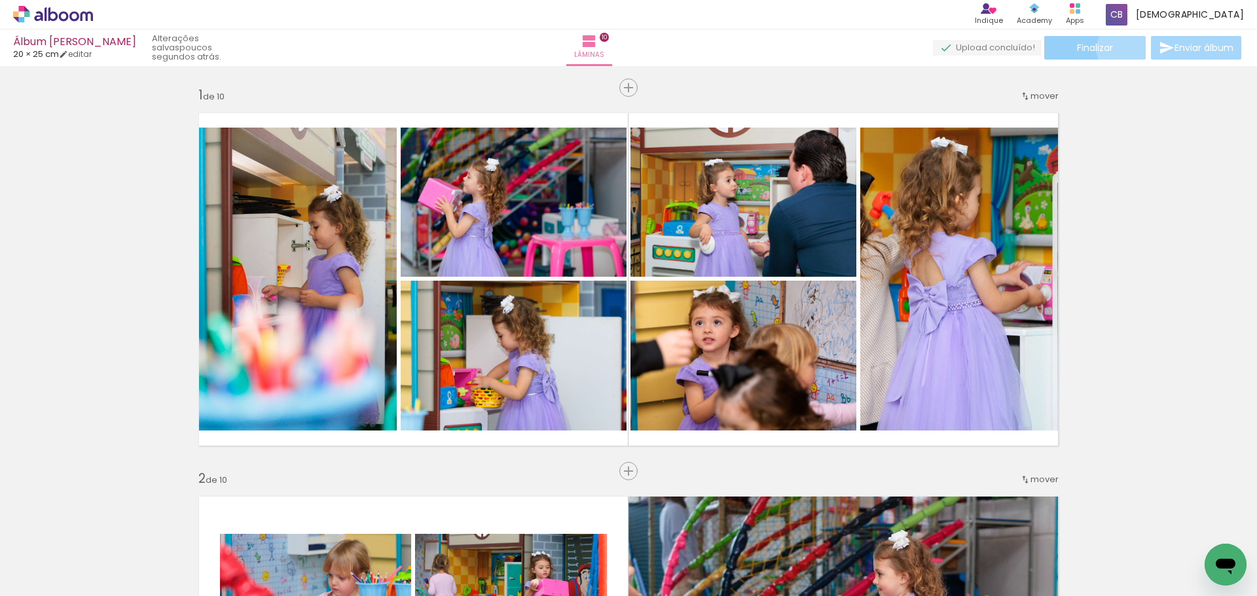
click at [1119, 48] on paper-button "Finalizar" at bounding box center [1094, 48] width 101 height 24
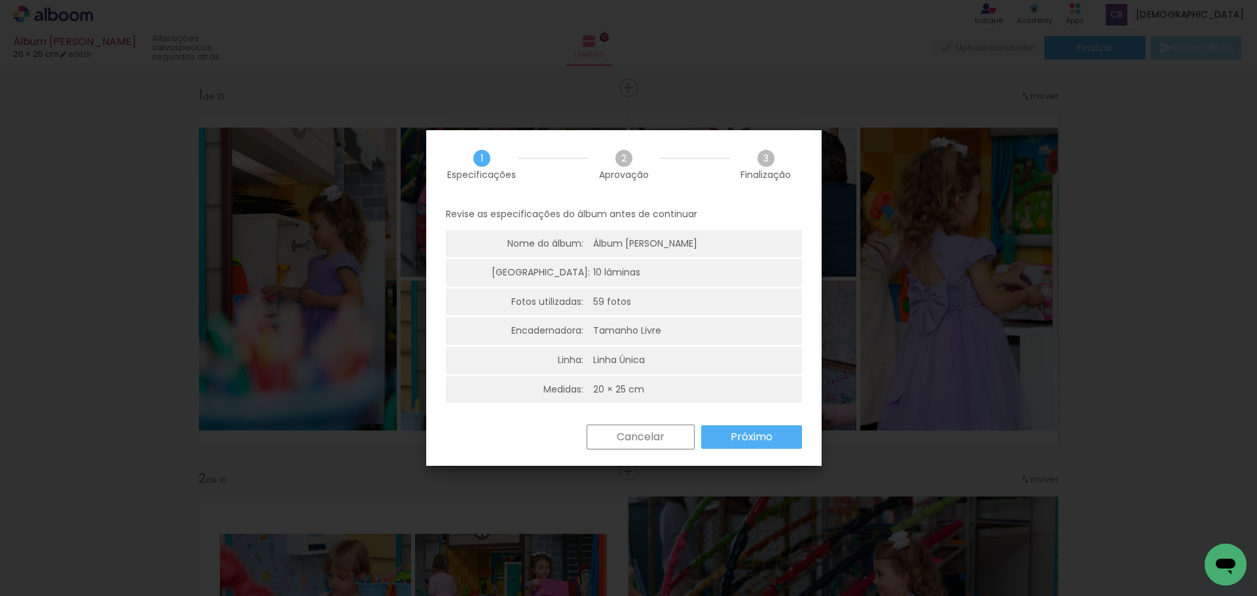
click at [0, 0] on slot "Próximo" at bounding box center [0, 0] width 0 height 0
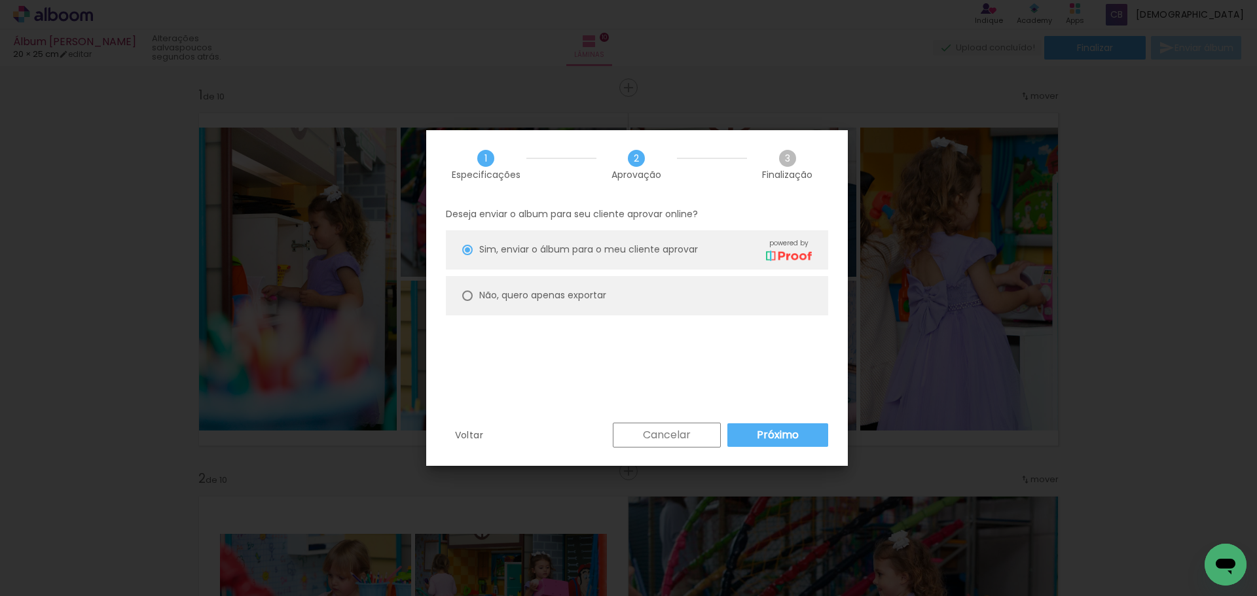
type paper-radio-button "on"
click at [700, 294] on paper-radio-button "Não, quero apenas exportar" at bounding box center [637, 295] width 382 height 39
click at [0, 0] on paper-button "Exportar" at bounding box center [0, 0] width 0 height 0
type input "Alta, 300 DPI"
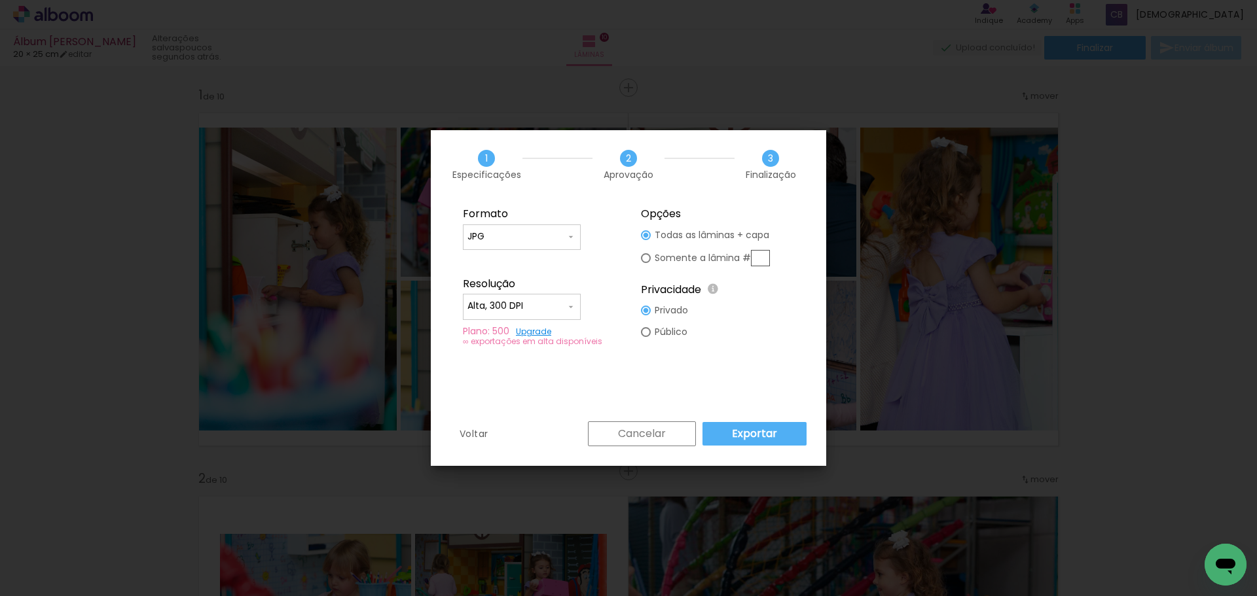
click at [0, 0] on slot "Exportar" at bounding box center [0, 0] width 0 height 0
